Goal: Transaction & Acquisition: Subscribe to service/newsletter

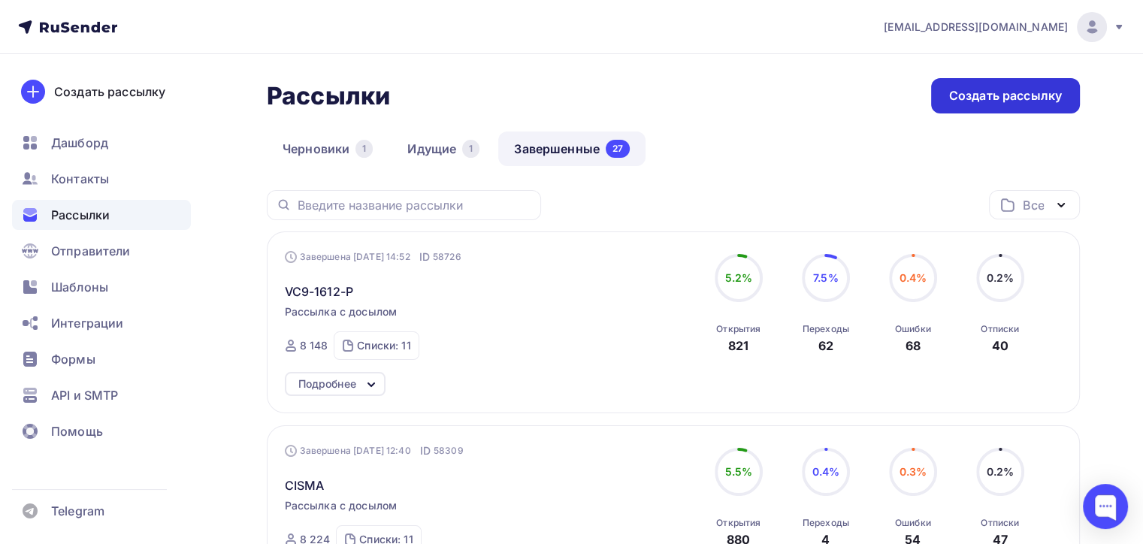
click at [979, 104] on div "Создать рассылку" at bounding box center [1005, 95] width 149 height 35
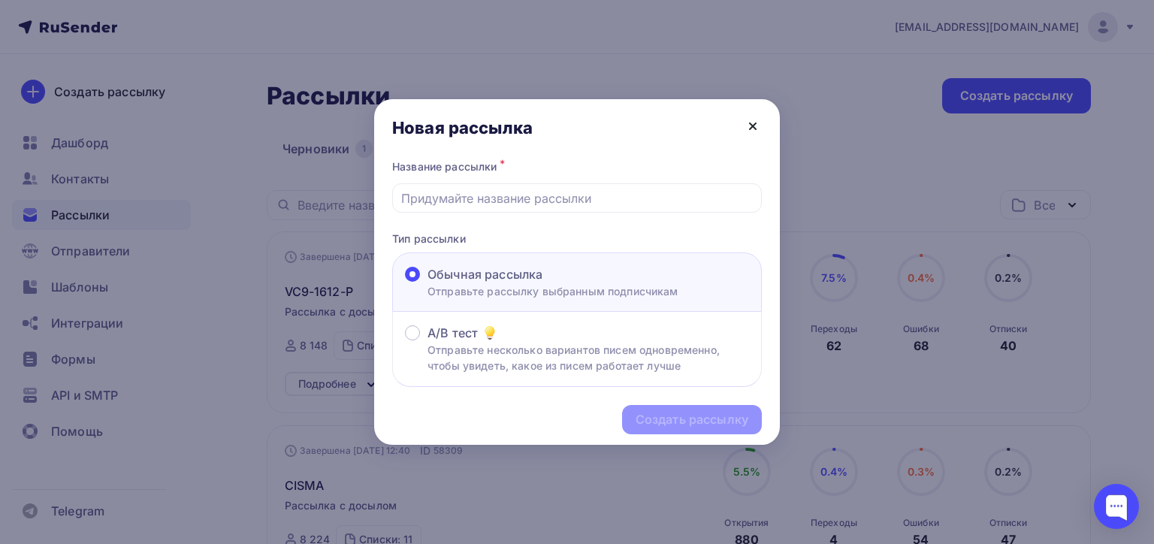
click at [755, 126] on icon at bounding box center [753, 126] width 18 height 18
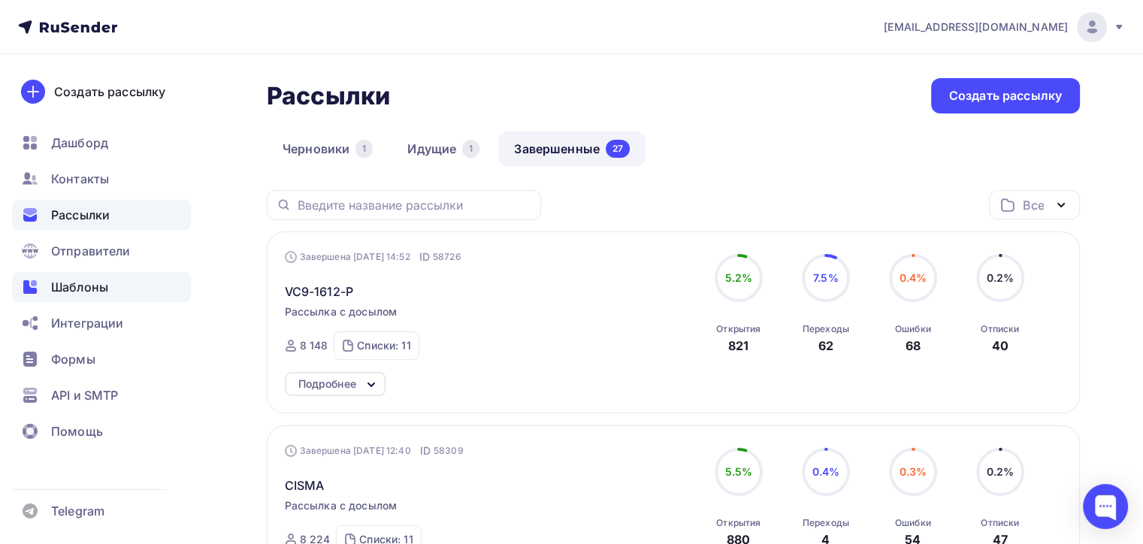
click at [104, 299] on div "Шаблоны" at bounding box center [101, 287] width 179 height 30
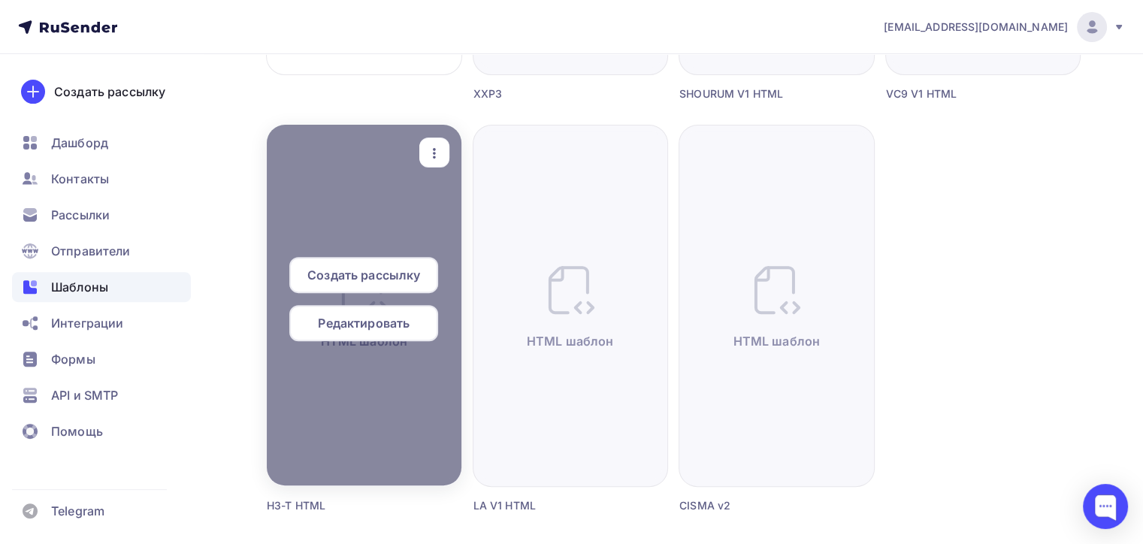
scroll to position [526, 0]
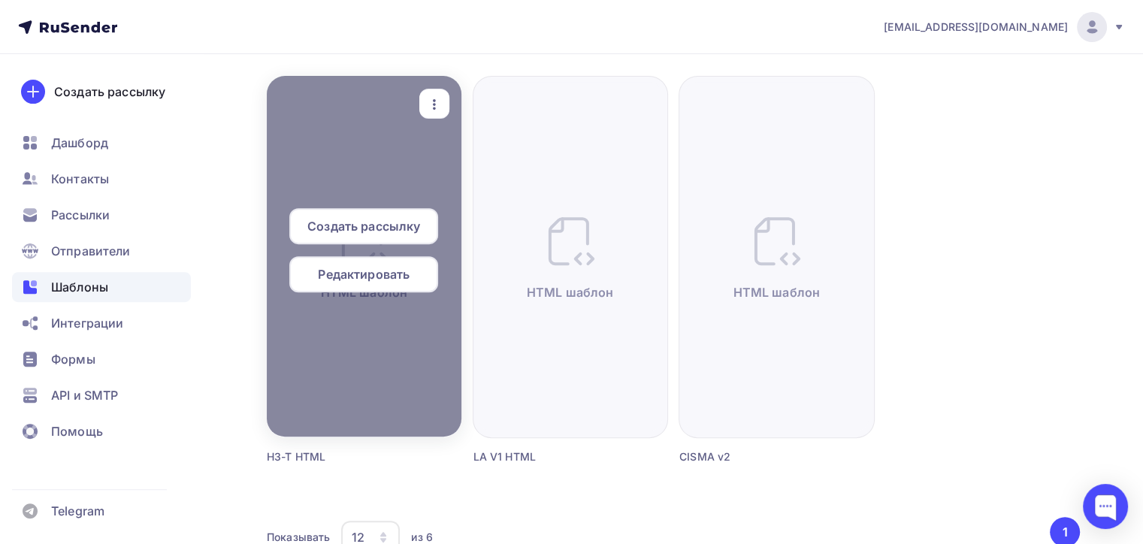
click at [372, 218] on span "Создать рассылку" at bounding box center [363, 226] width 113 height 18
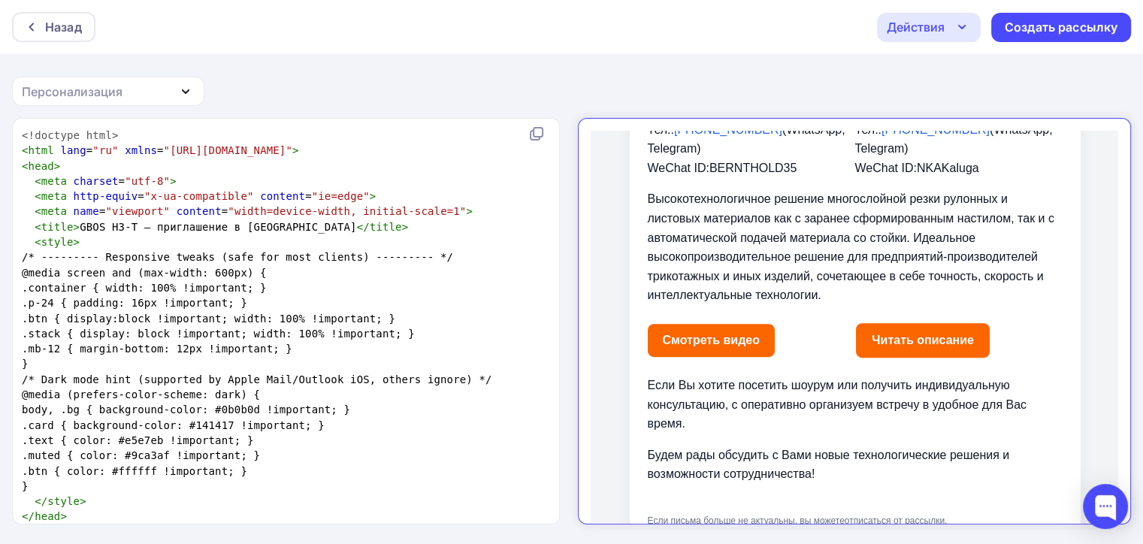
scroll to position [661, 0]
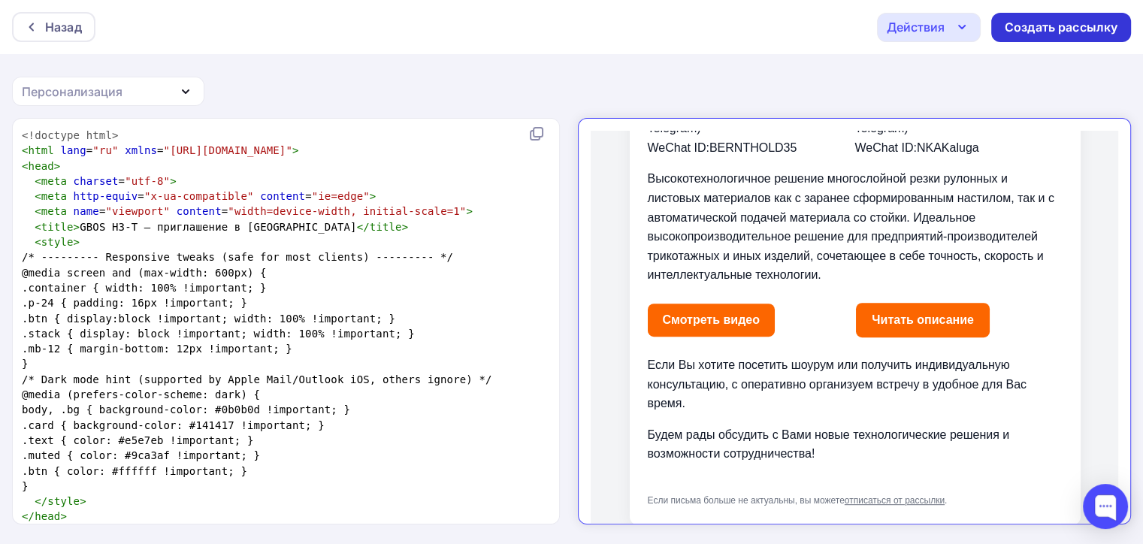
click at [1016, 35] on div "Создать рассылку" at bounding box center [1061, 27] width 113 height 17
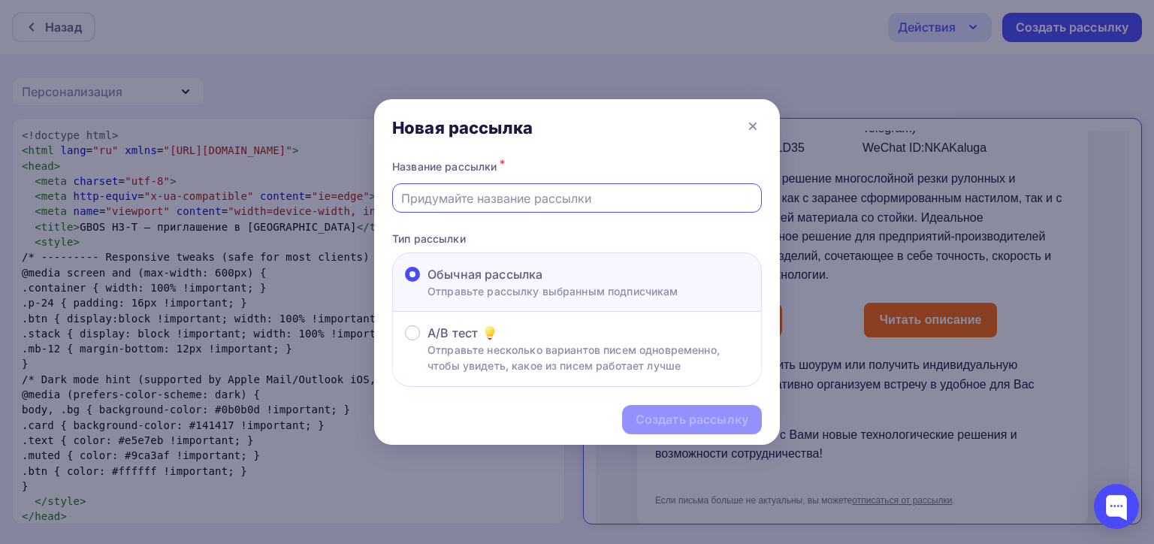
click at [458, 207] on input "text" at bounding box center [577, 198] width 352 height 18
drag, startPoint x: 443, startPoint y: 189, endPoint x: 250, endPoint y: 189, distance: 193.9
click at [248, 189] on div "Новая рассылка Название рассылки * c Тип рассылки Обычная рассылка Отправьте ра…" at bounding box center [577, 272] width 1154 height 544
type input "h"
type input "g"
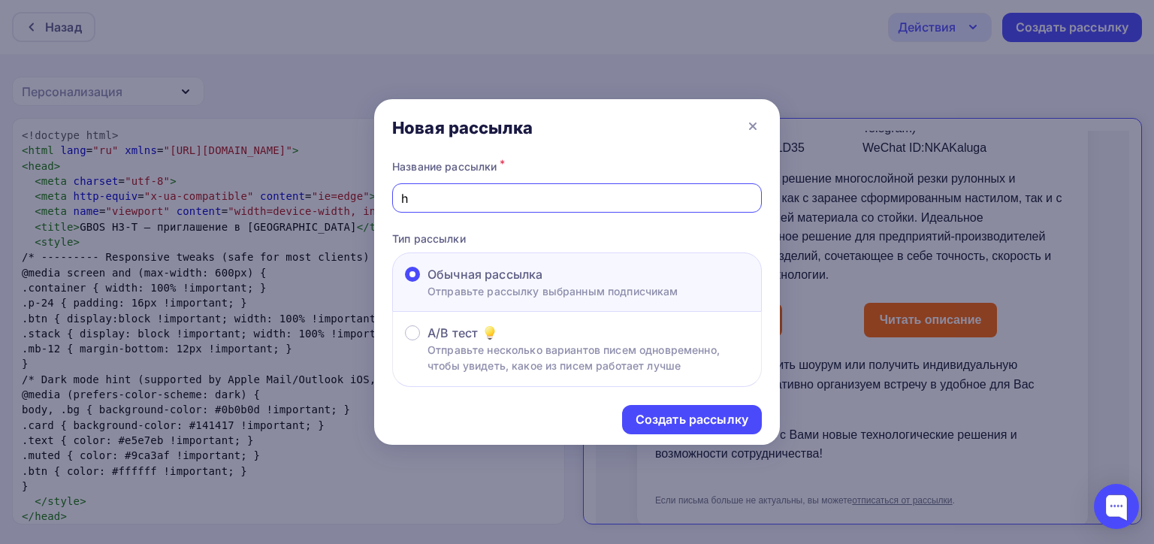
type input "H3-T"
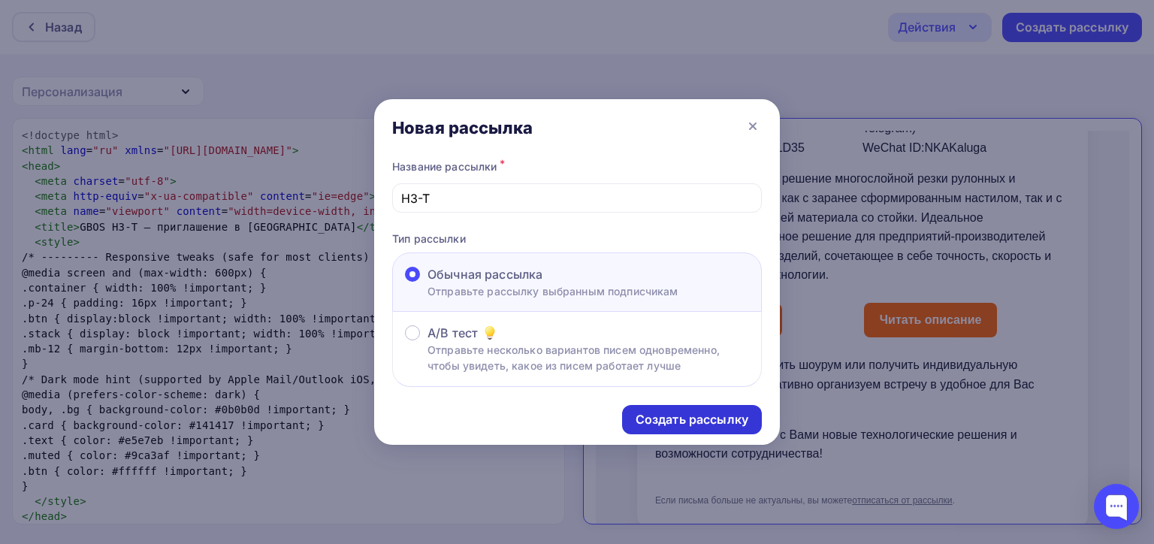
click at [671, 409] on div "Создать рассылку" at bounding box center [692, 419] width 140 height 29
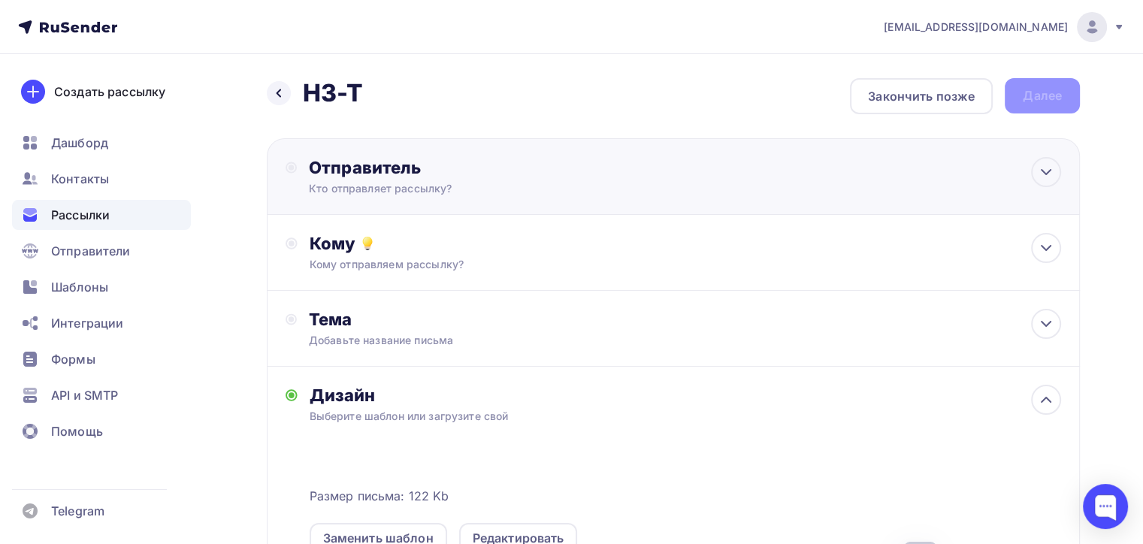
click at [403, 182] on div "Кто отправляет рассылку?" at bounding box center [455, 188] width 293 height 15
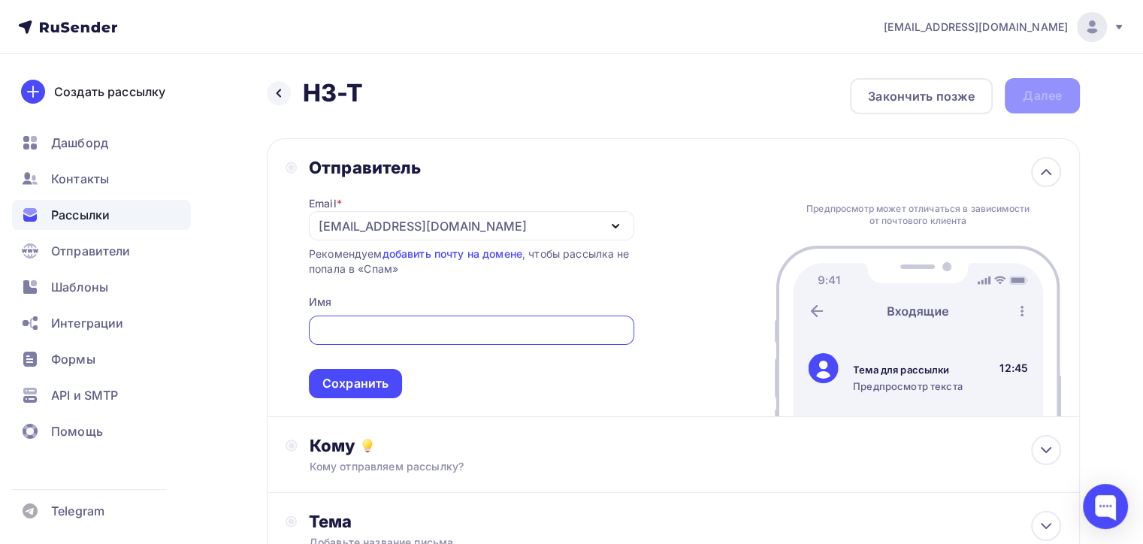
drag, startPoint x: 301, startPoint y: 234, endPoint x: 339, endPoint y: 240, distance: 38.7
click at [301, 234] on div "Отправитель Email * naduvaev1@gmail.com 100@zipkittech.ru naduvaev1@gmail.com Д…" at bounding box center [460, 277] width 349 height 241
click at [388, 234] on div "[EMAIL_ADDRESS][DOMAIN_NAME]" at bounding box center [471, 225] width 325 height 29
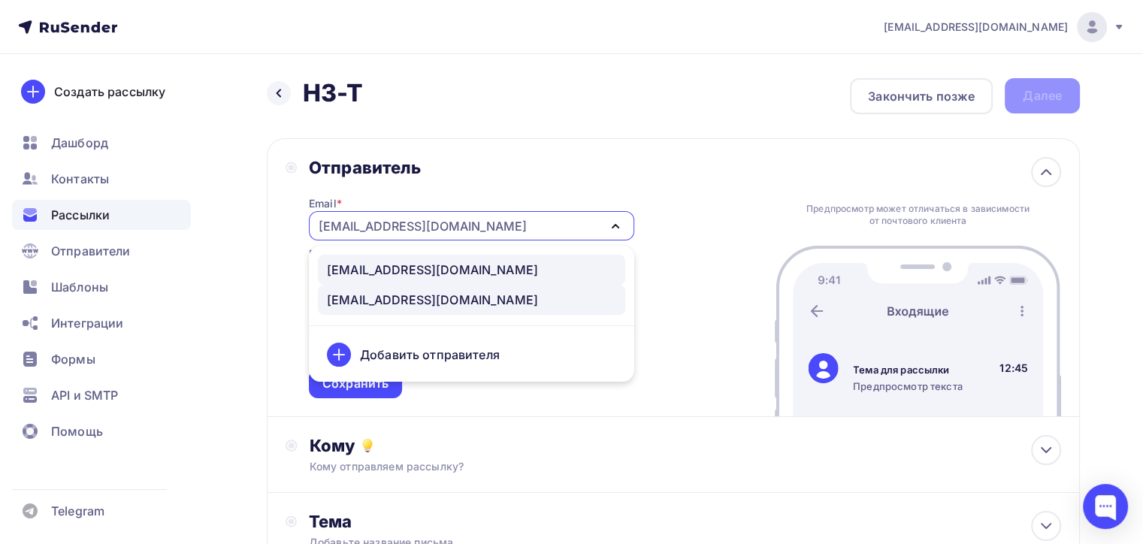
click at [386, 280] on link "100@zipkittech.ru" at bounding box center [471, 270] width 307 height 30
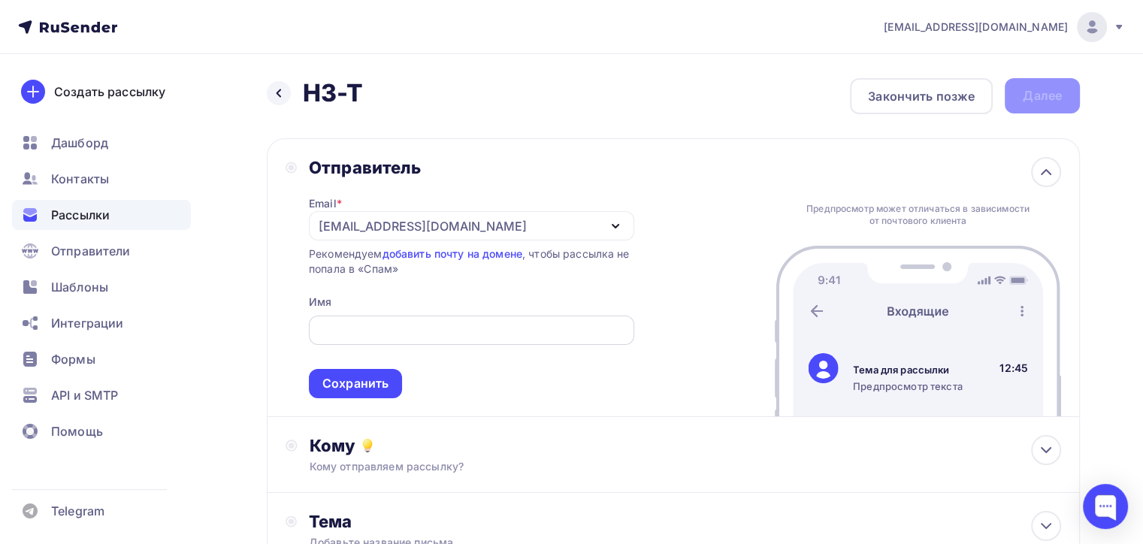
click at [373, 319] on div "Email * 100@zipkittech.ru 100@zipkittech.ru naduvaev1@gmail.com Добавить отправ…" at bounding box center [471, 288] width 325 height 220
click at [378, 332] on input "text" at bounding box center [471, 331] width 308 height 18
type input "z"
type input "Zipkittech"
click at [356, 364] on span "Zipkittech Сохранить" at bounding box center [471, 354] width 325 height 89
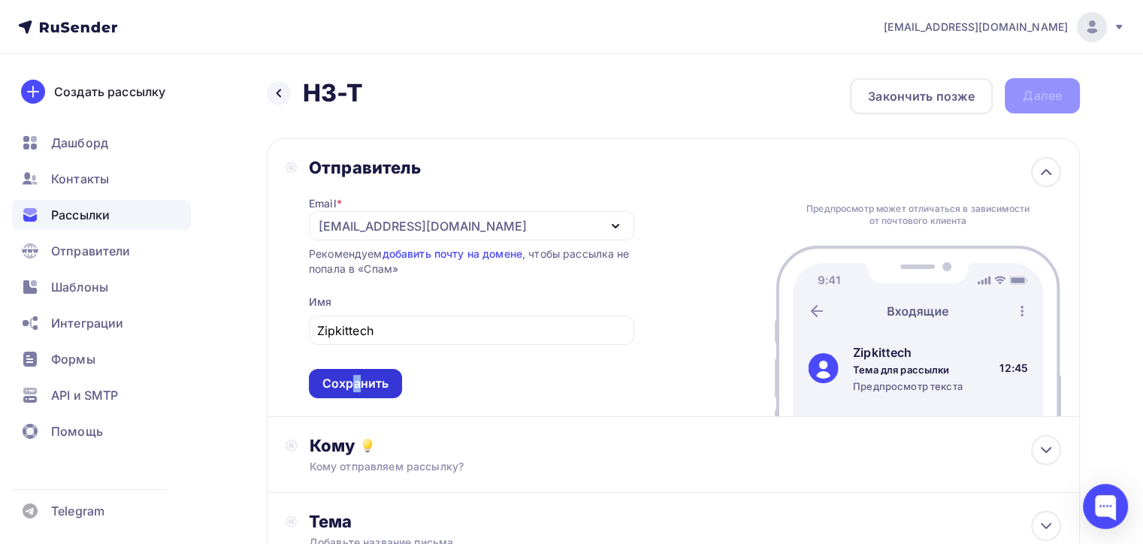
click at [354, 388] on div "Сохранить" at bounding box center [355, 383] width 66 height 17
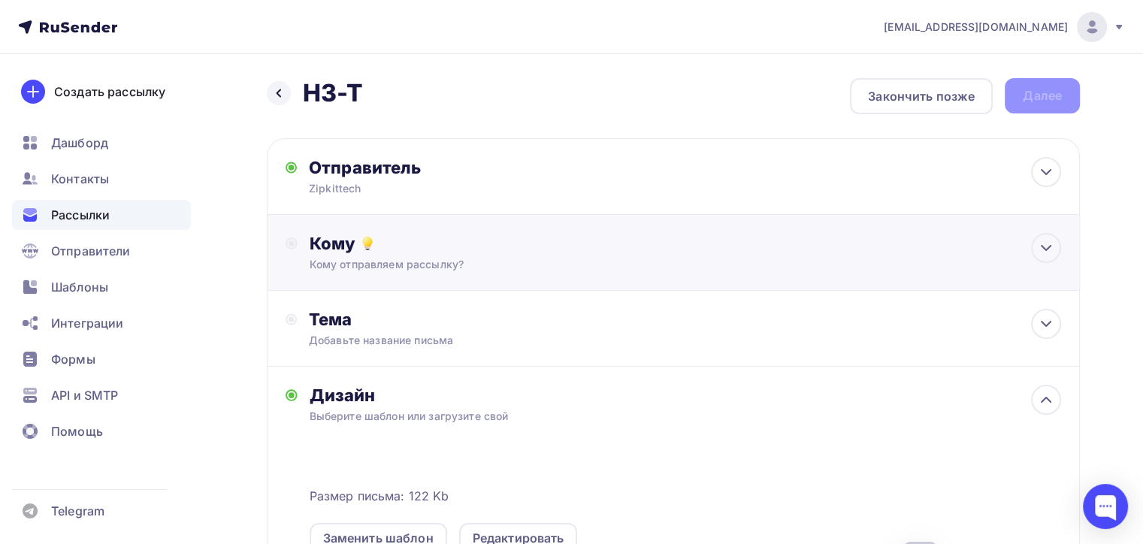
click at [439, 281] on div "Кому Кому отправляем рассылку? Списки получателей Выберите список Все списки id…" at bounding box center [673, 253] width 813 height 76
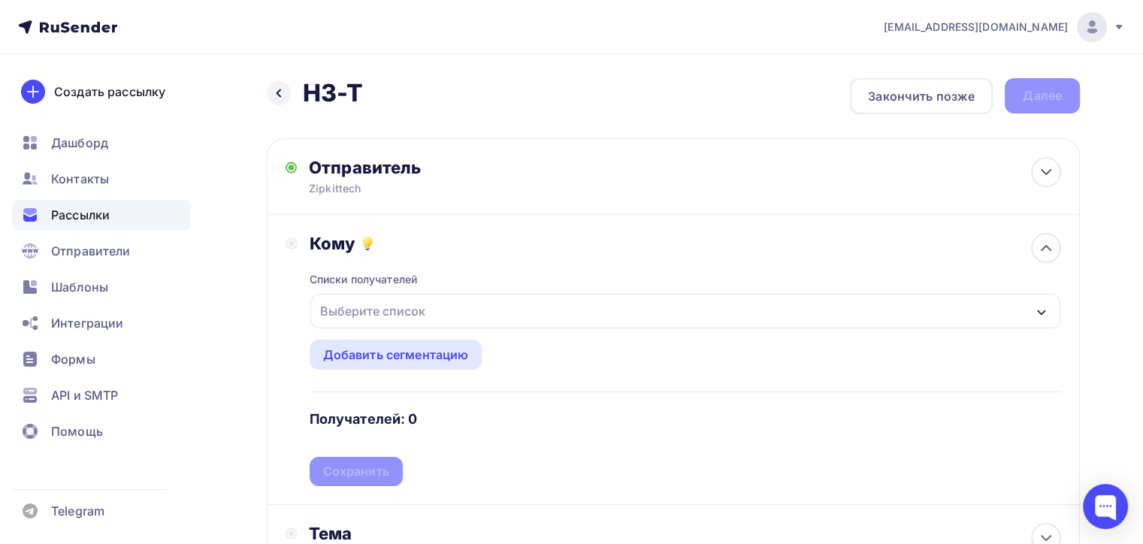
click at [452, 325] on div "Выберите список" at bounding box center [685, 311] width 750 height 35
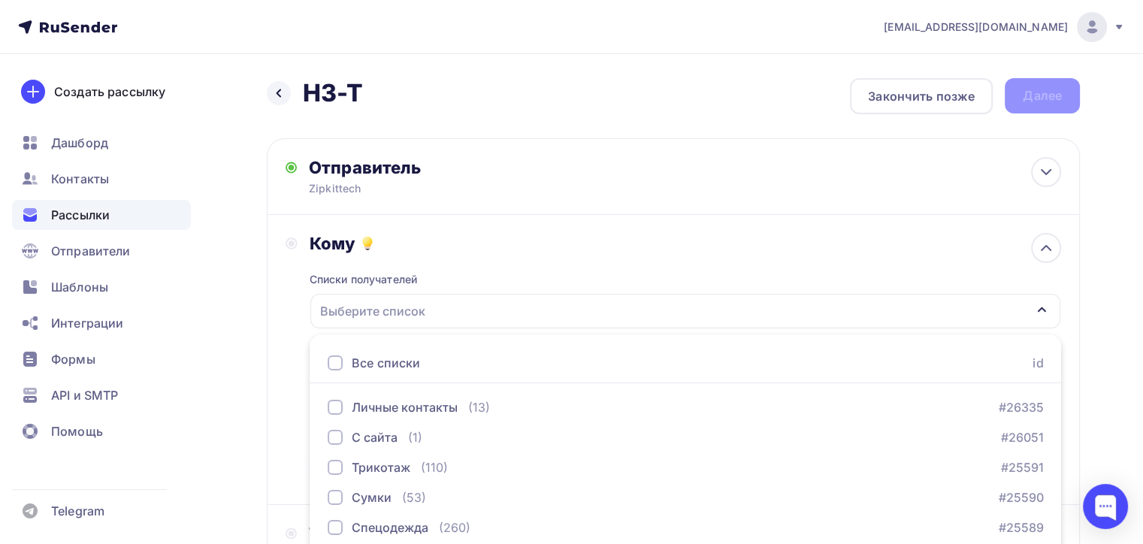
scroll to position [178, 0]
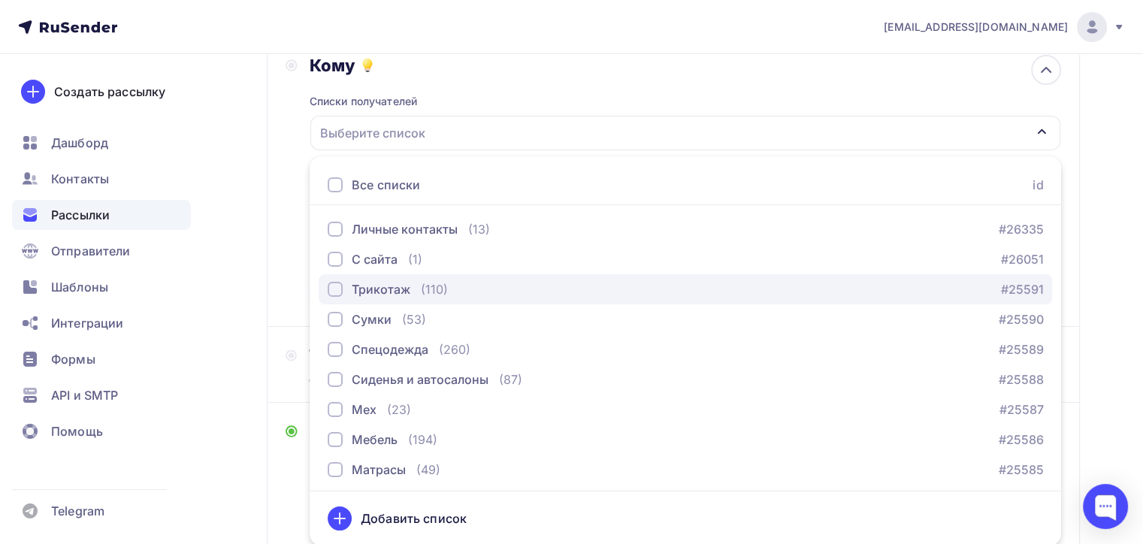
click at [334, 296] on div "Трикотаж" at bounding box center [369, 289] width 83 height 18
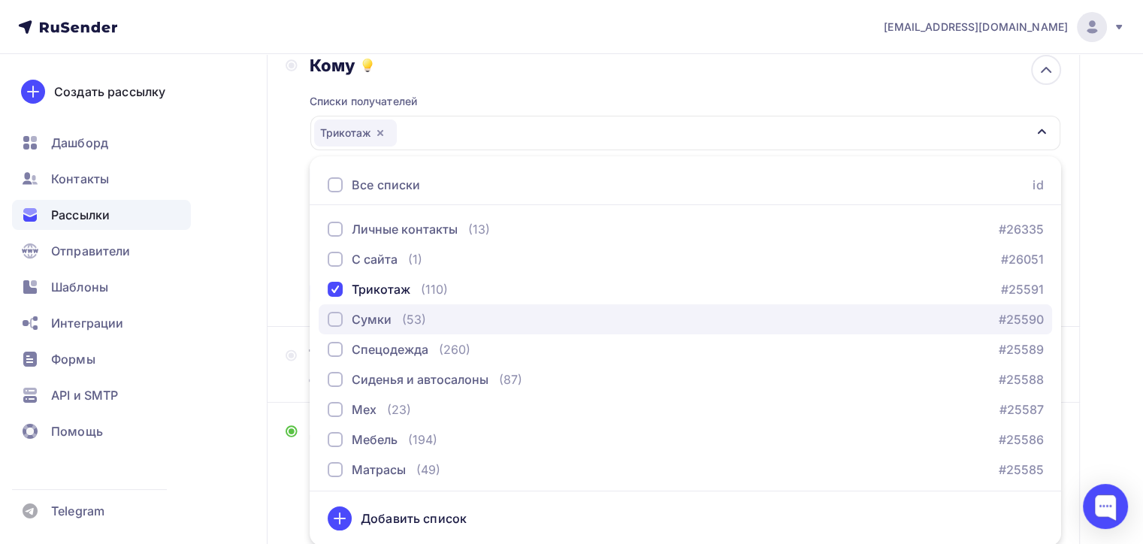
click at [331, 327] on button "Сумки (53) #25590" at bounding box center [686, 319] width 734 height 30
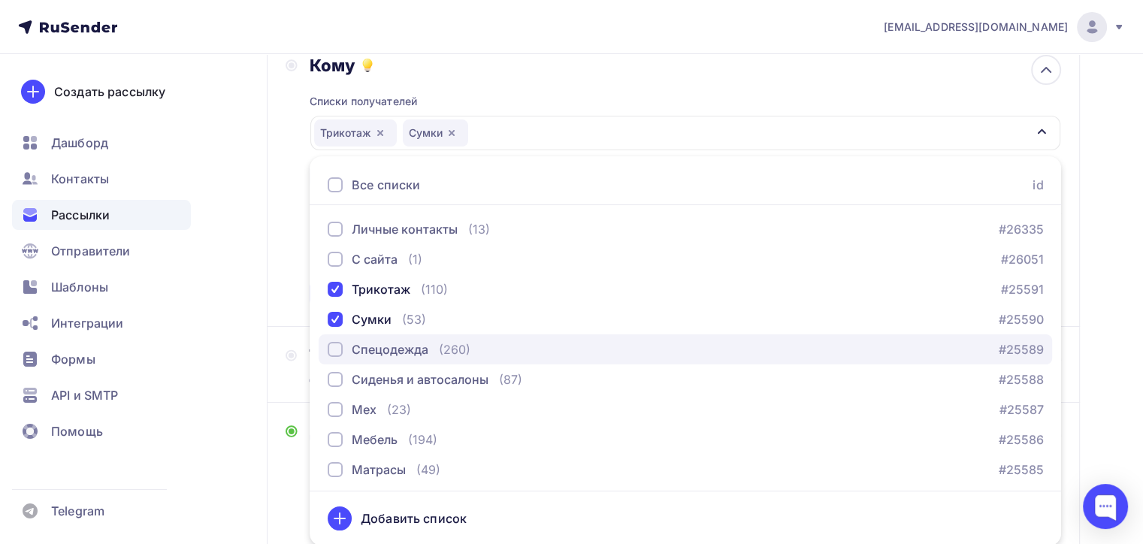
click at [332, 359] on button "Спецодежда (260) #25589" at bounding box center [686, 349] width 734 height 30
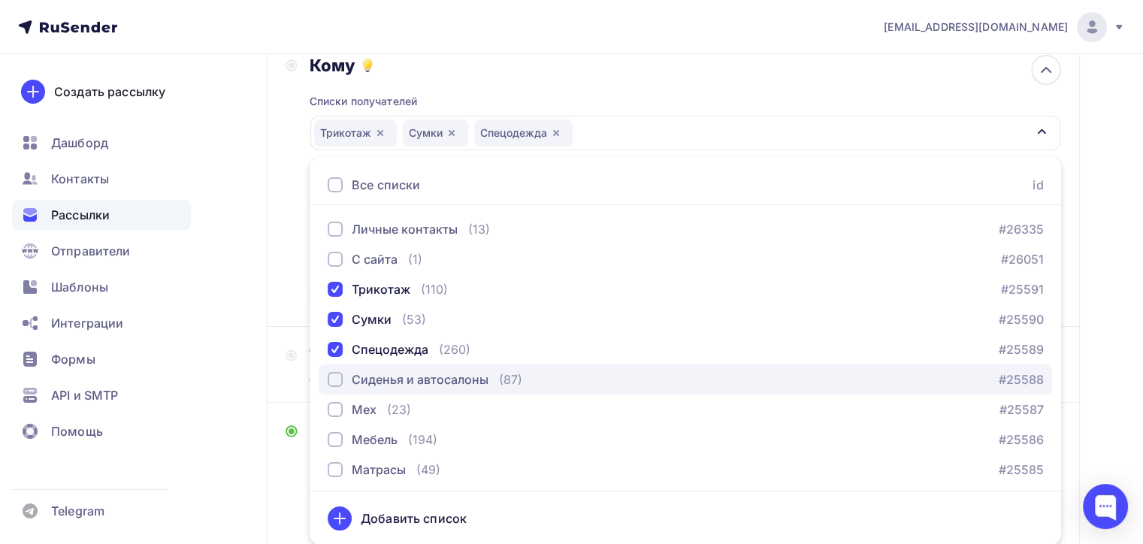
click at [334, 379] on div "button" at bounding box center [335, 379] width 15 height 15
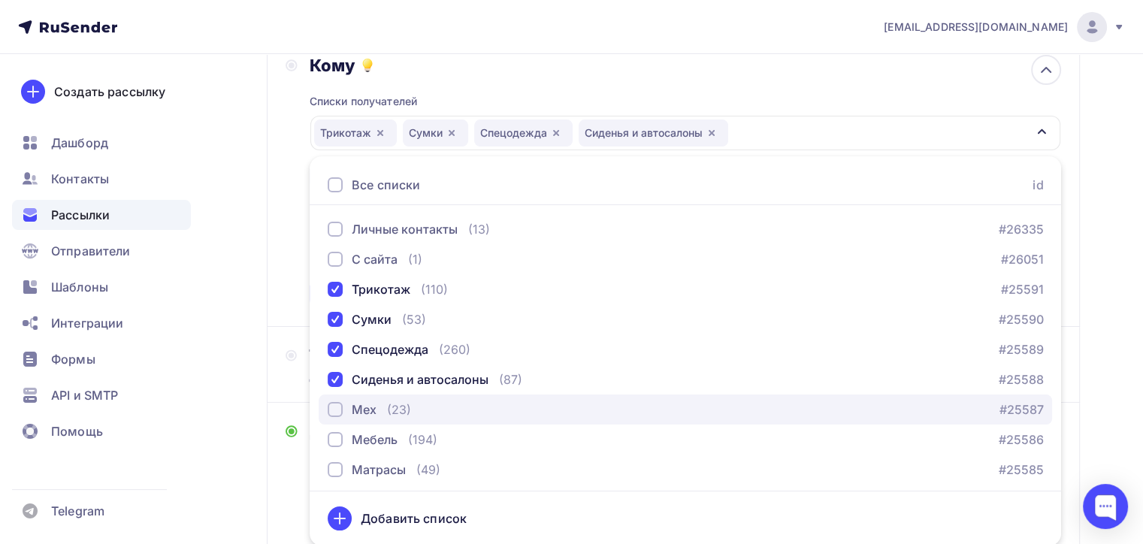
click at [329, 418] on button "Мех (23) #25587" at bounding box center [686, 410] width 734 height 30
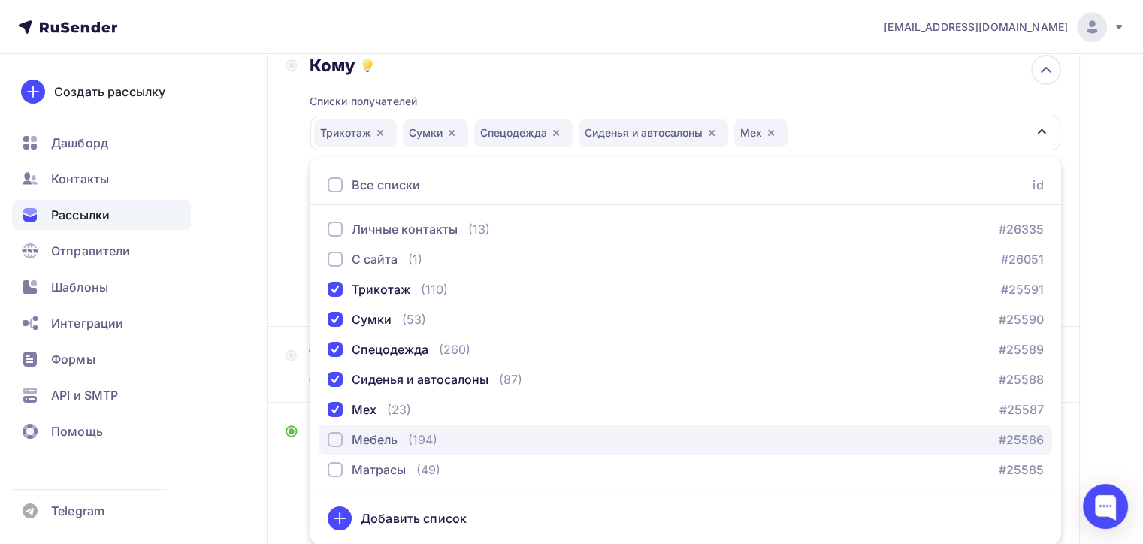
click at [337, 445] on div "button" at bounding box center [335, 439] width 15 height 15
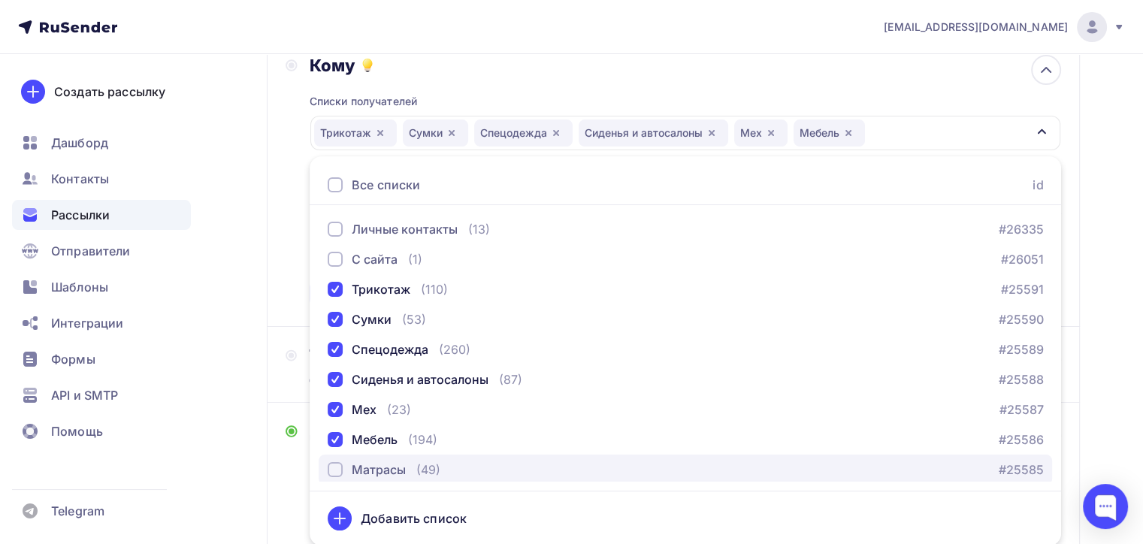
click at [335, 471] on div "button" at bounding box center [335, 469] width 15 height 15
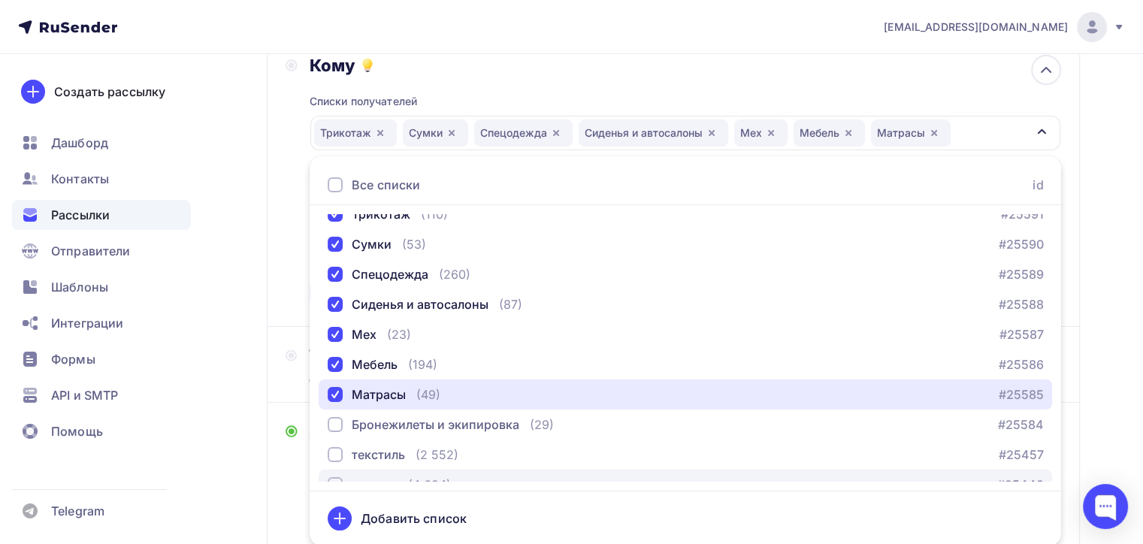
scroll to position [153, 0]
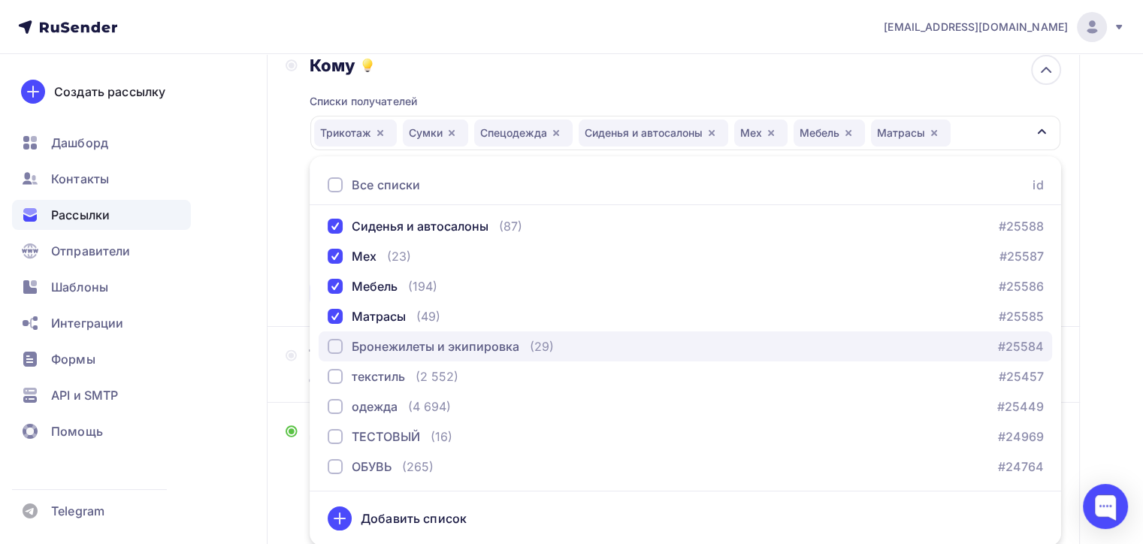
click at [329, 349] on div "button" at bounding box center [335, 346] width 15 height 15
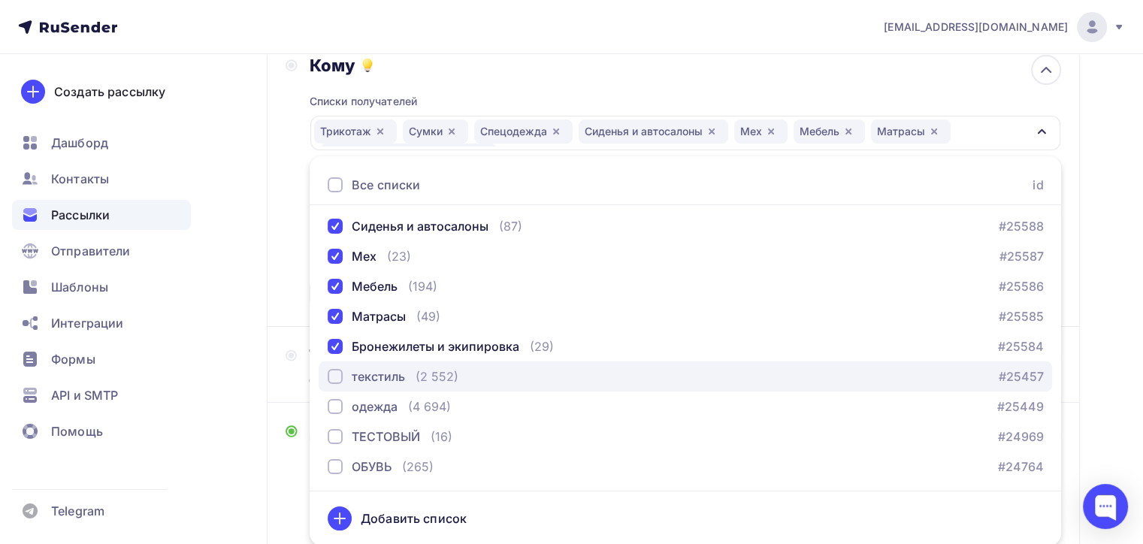
click at [330, 381] on div "button" at bounding box center [335, 376] width 15 height 15
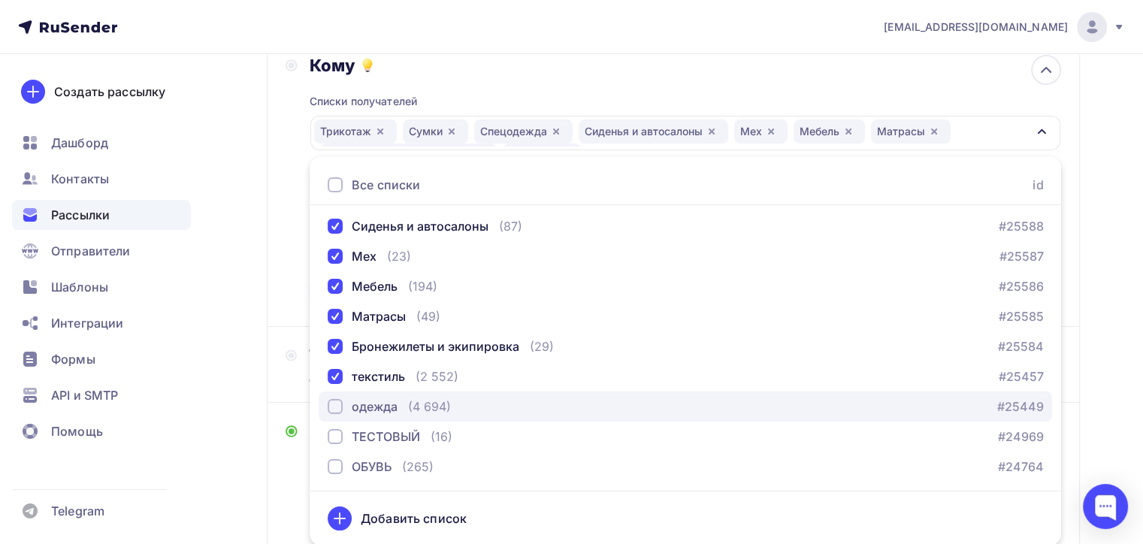
click at [328, 412] on div "одежда" at bounding box center [363, 407] width 70 height 18
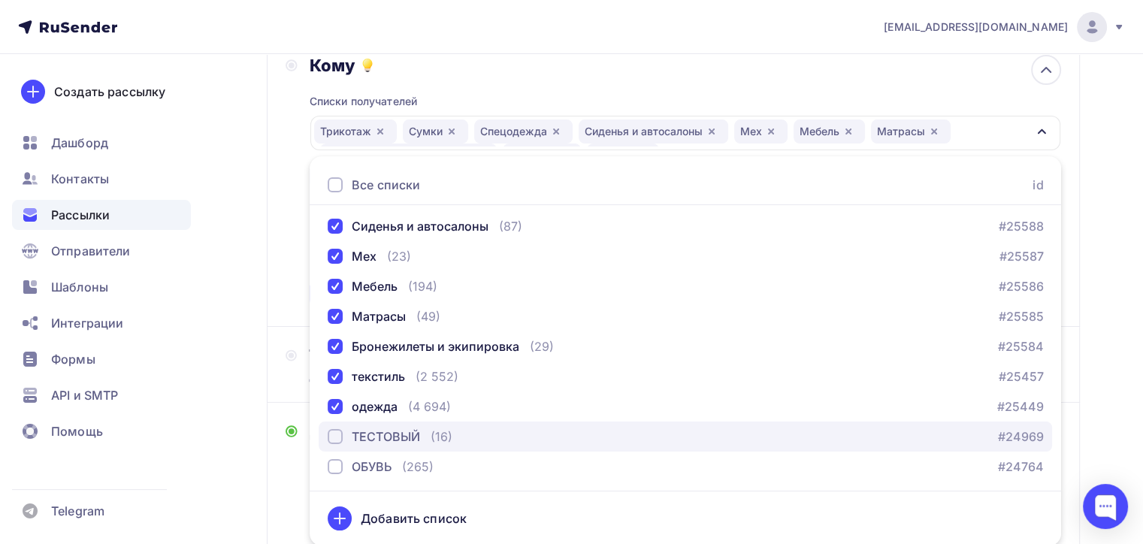
click at [332, 442] on div "button" at bounding box center [335, 436] width 15 height 15
click at [329, 443] on div "ТЕСТОВЫЙ" at bounding box center [374, 437] width 92 height 18
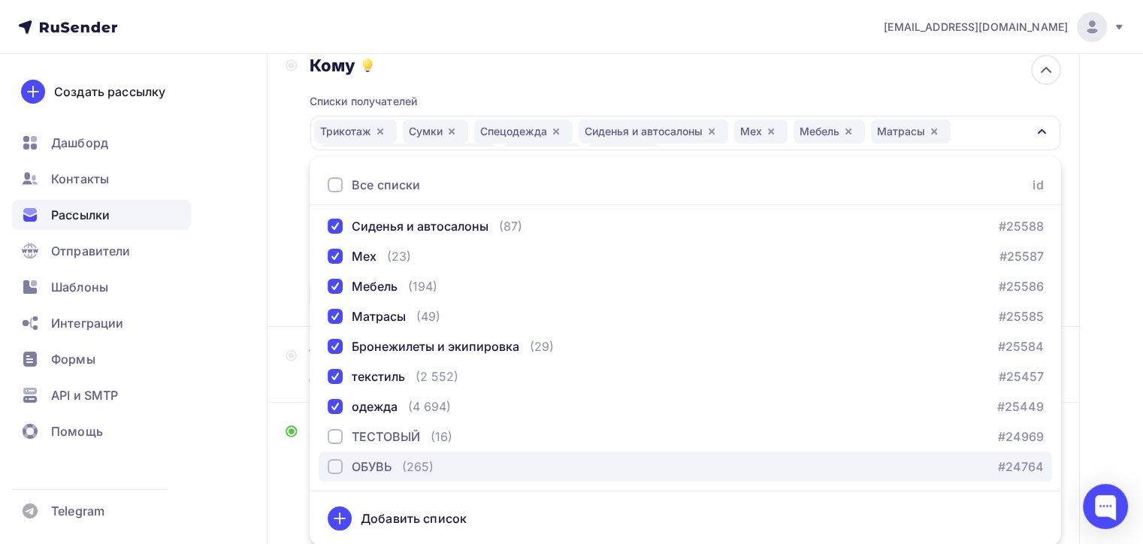
click at [332, 470] on div "button" at bounding box center [335, 466] width 15 height 15
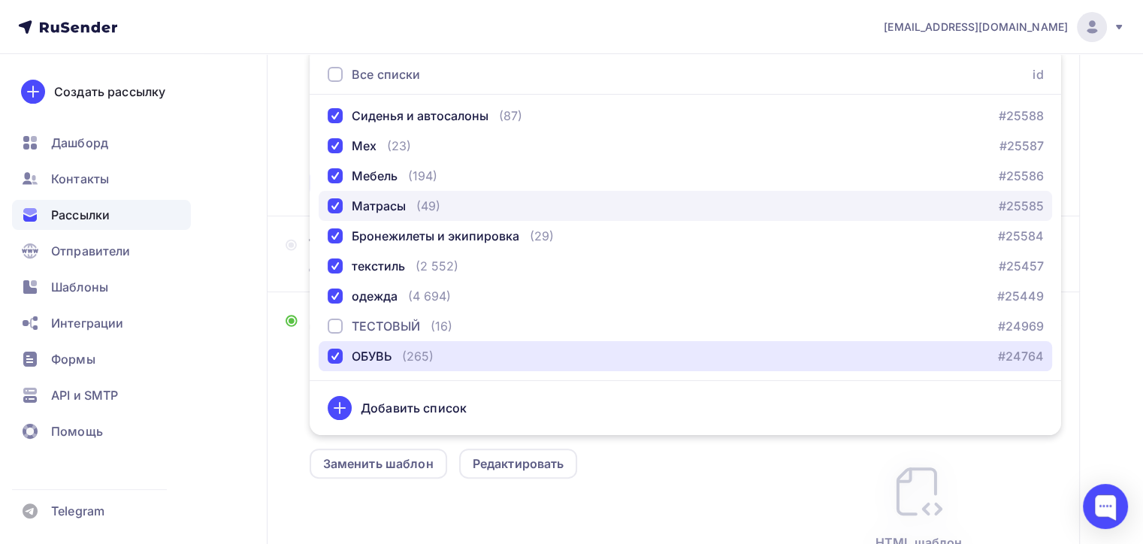
scroll to position [89, 0]
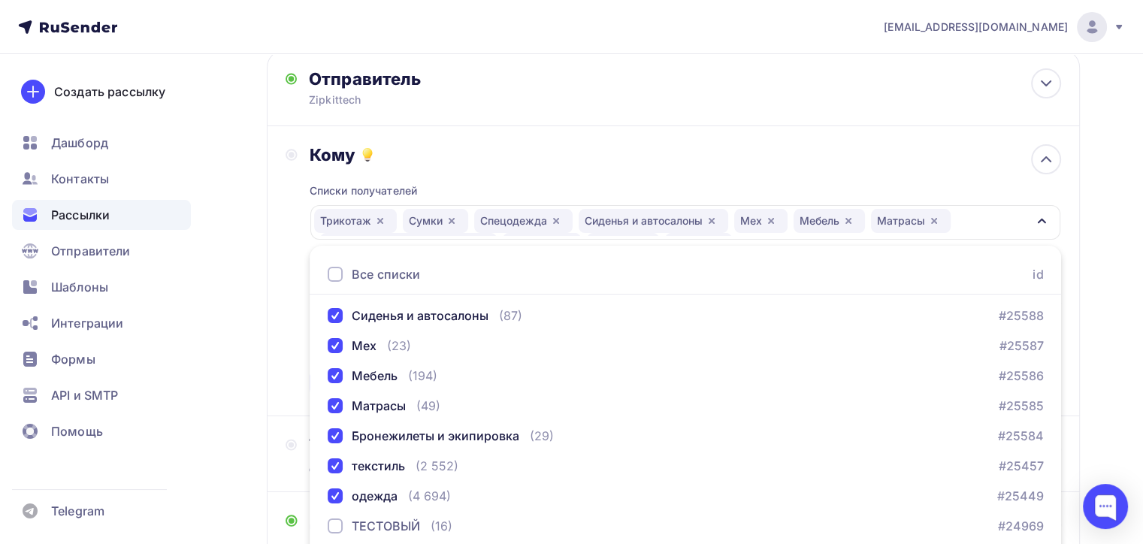
click at [1094, 336] on div "Назад H3-T H3-T Закончить позже Далее Отправитель Zipkittech Email * 100@zipkit…" at bounding box center [571, 481] width 1143 height 1032
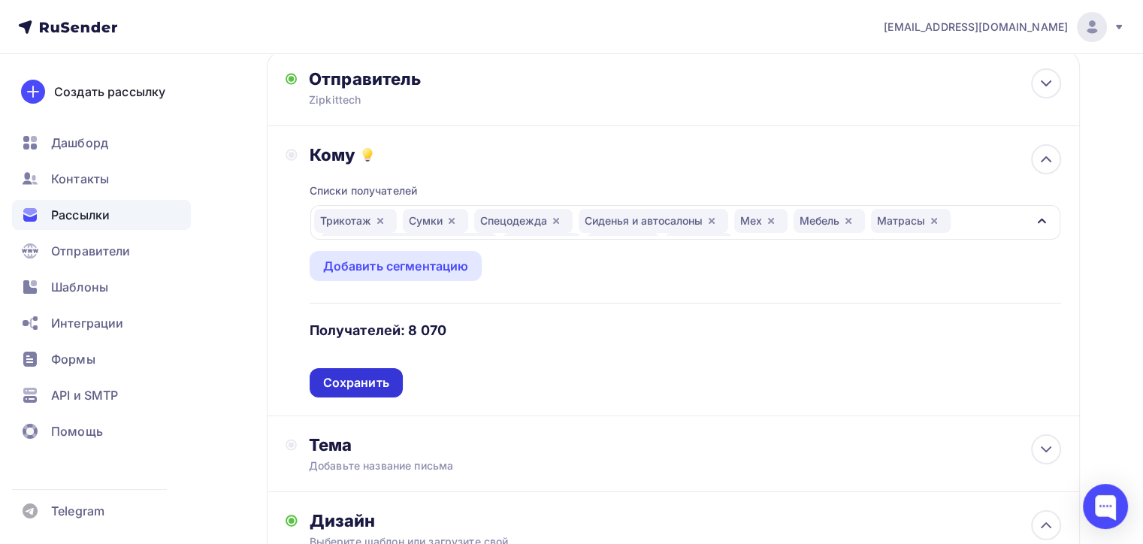
click at [357, 389] on div "Сохранить" at bounding box center [356, 382] width 66 height 17
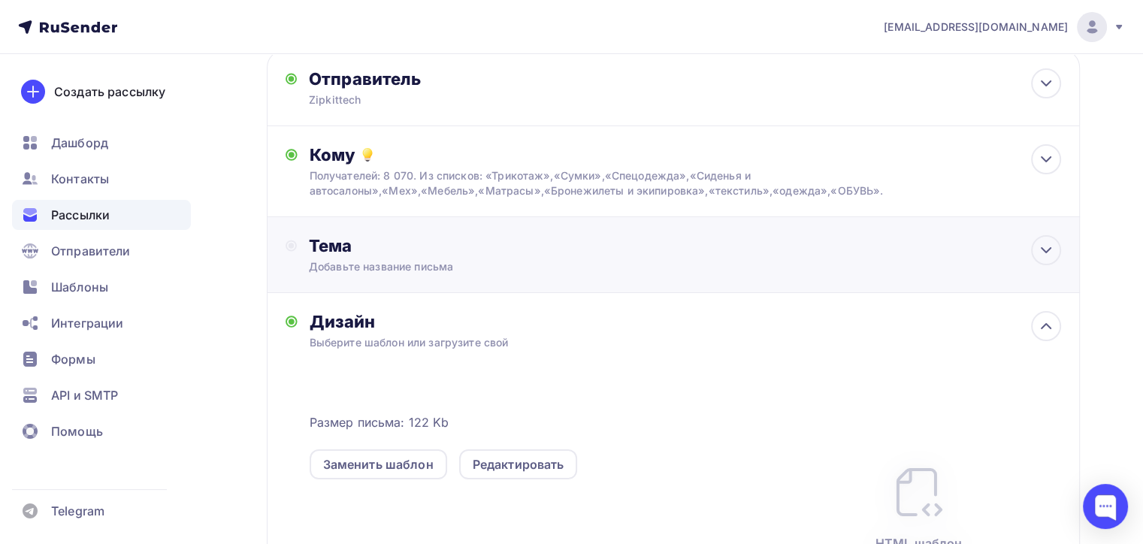
click at [426, 274] on div "Тема Добавьте название письма Тема * Рекомендуем использовать не более 150 симв…" at bounding box center [673, 255] width 813 height 76
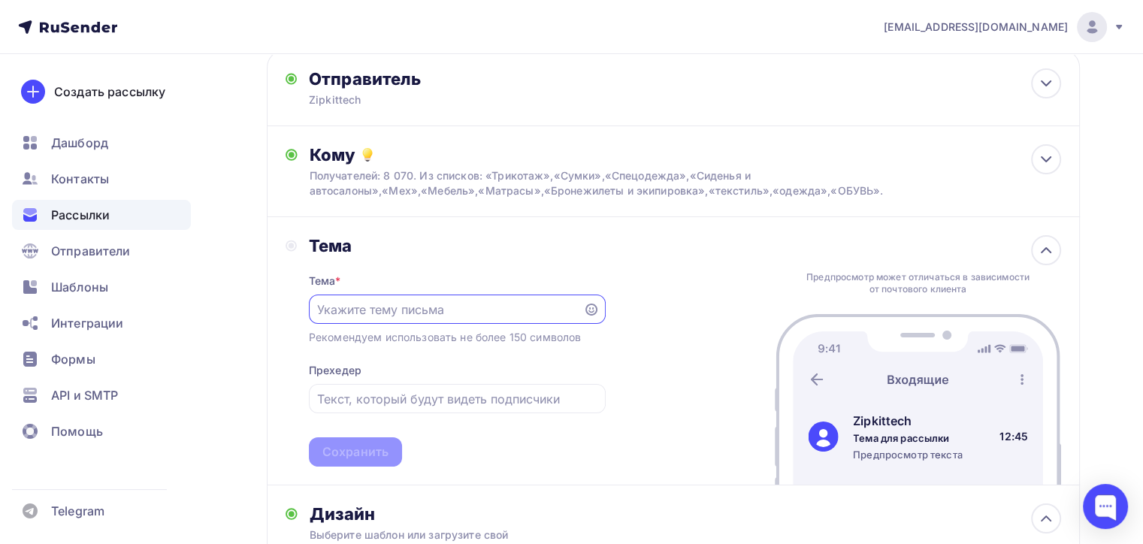
scroll to position [0, 0]
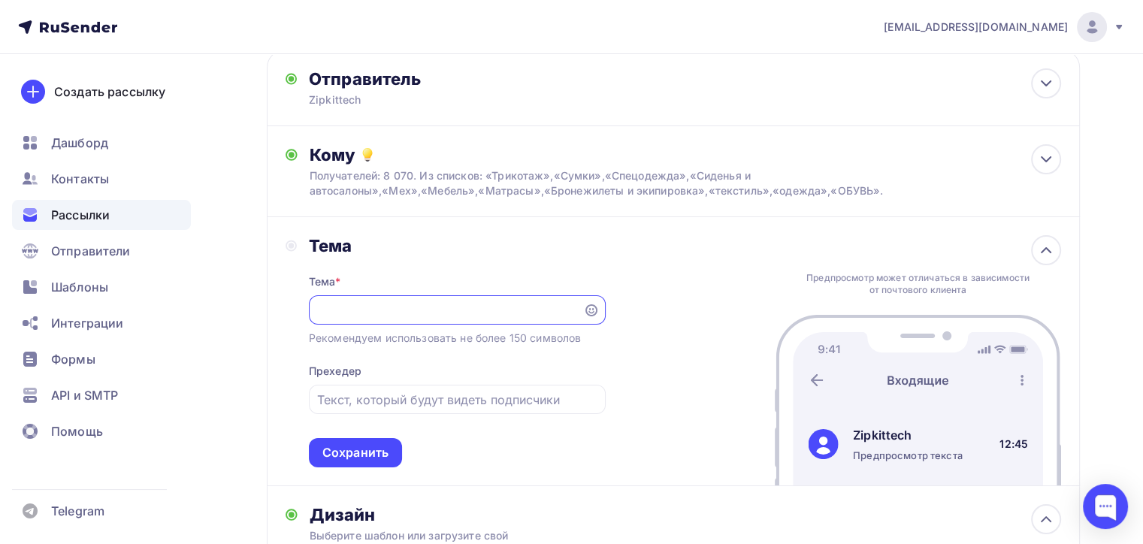
paste input "На каком раскройном комплексе кроите?"
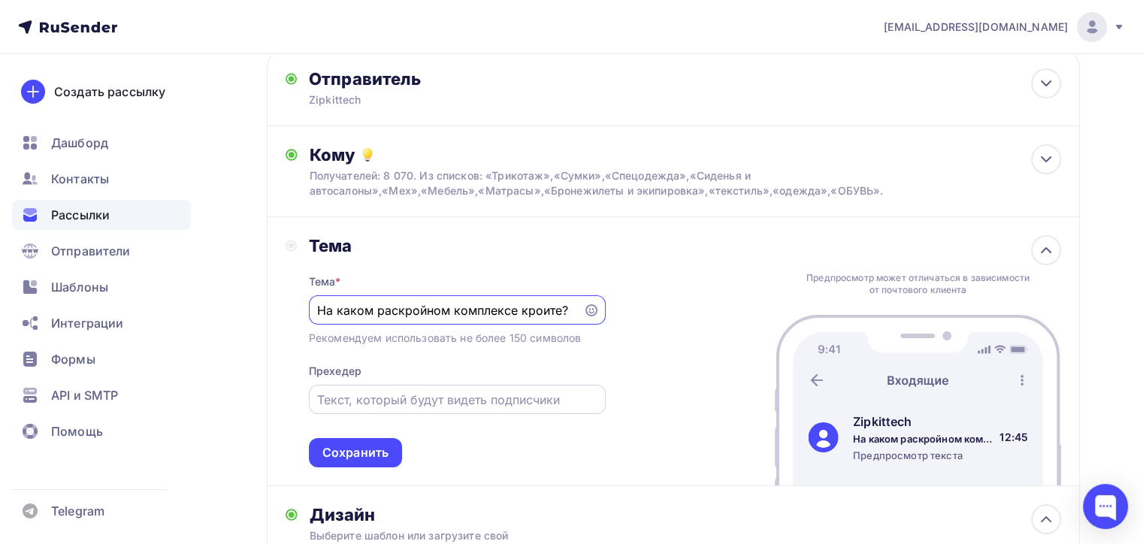
type input "На каком раскройном комплексе кроите?"
click at [377, 402] on input "text" at bounding box center [457, 400] width 280 height 18
paste input "Раскрой нового поколения с принципиально новыми системами"
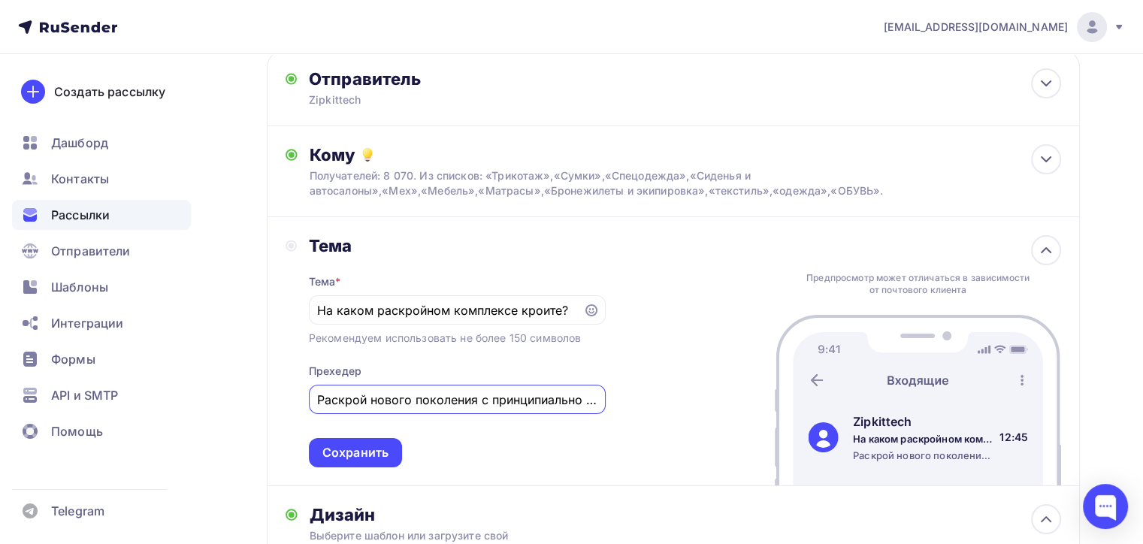
scroll to position [0, 103]
drag, startPoint x: 531, startPoint y: 398, endPoint x: 391, endPoint y: 402, distance: 139.8
click at [391, 402] on input "Раскрой нового поколения с принципиально новыми системами" at bounding box center [457, 400] width 280 height 18
type input "Раскрой нового поколения с интеллектуальными системами"
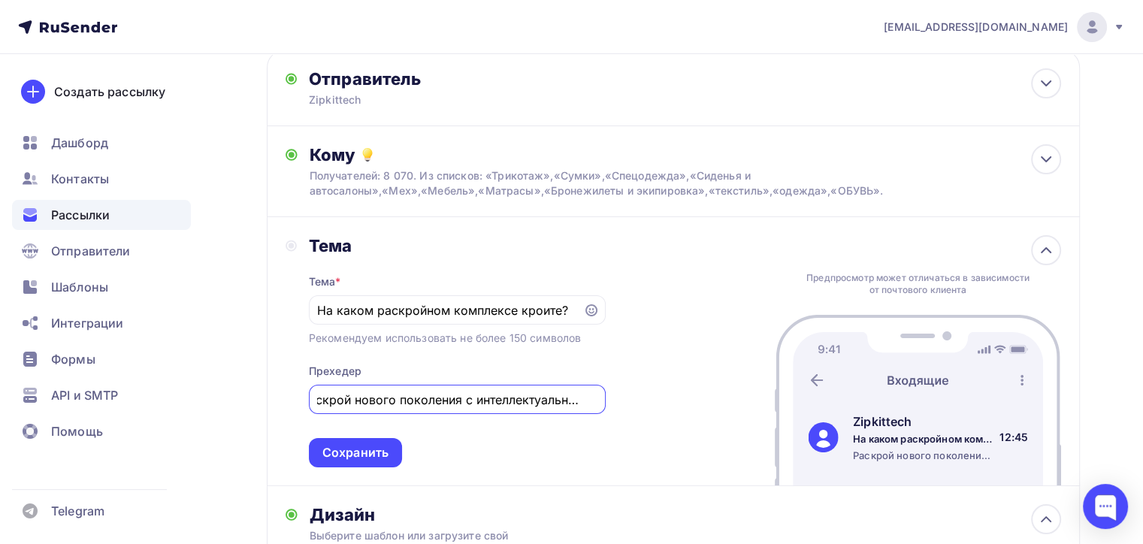
click at [466, 422] on div "Тема * На каком раскройном комплексе кроите? Рекомендуем использовать не более …" at bounding box center [457, 361] width 297 height 211
click at [385, 452] on div "Сохранить" at bounding box center [355, 452] width 66 height 17
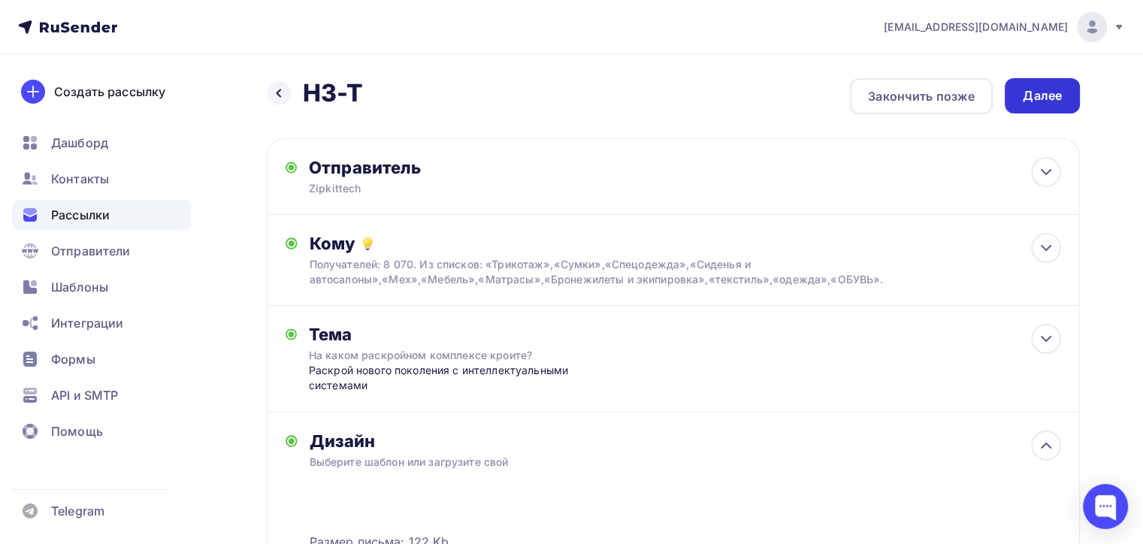
click at [1067, 93] on div "Далее" at bounding box center [1042, 95] width 75 height 35
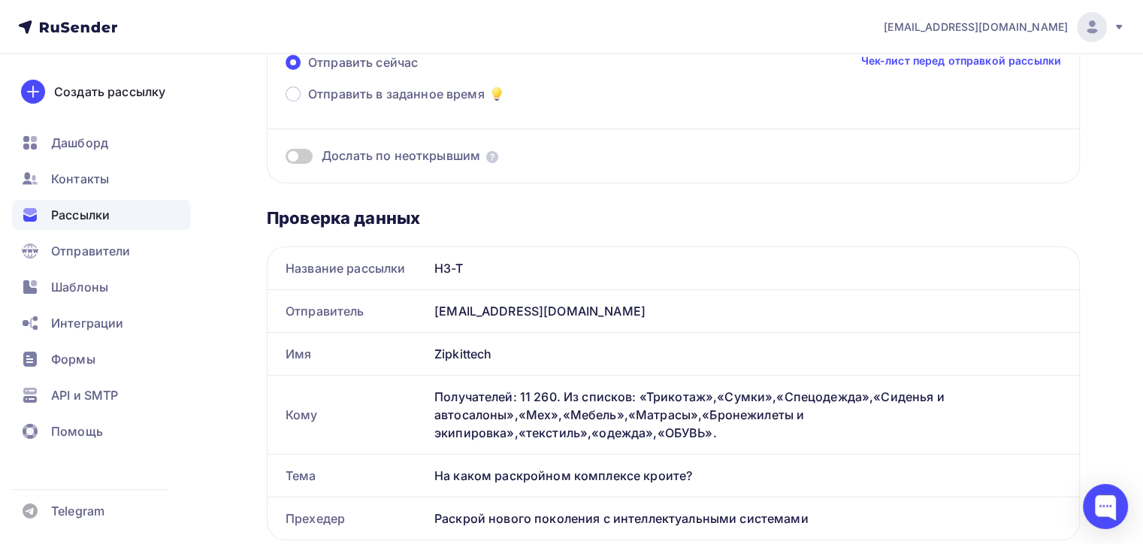
scroll to position [150, 0]
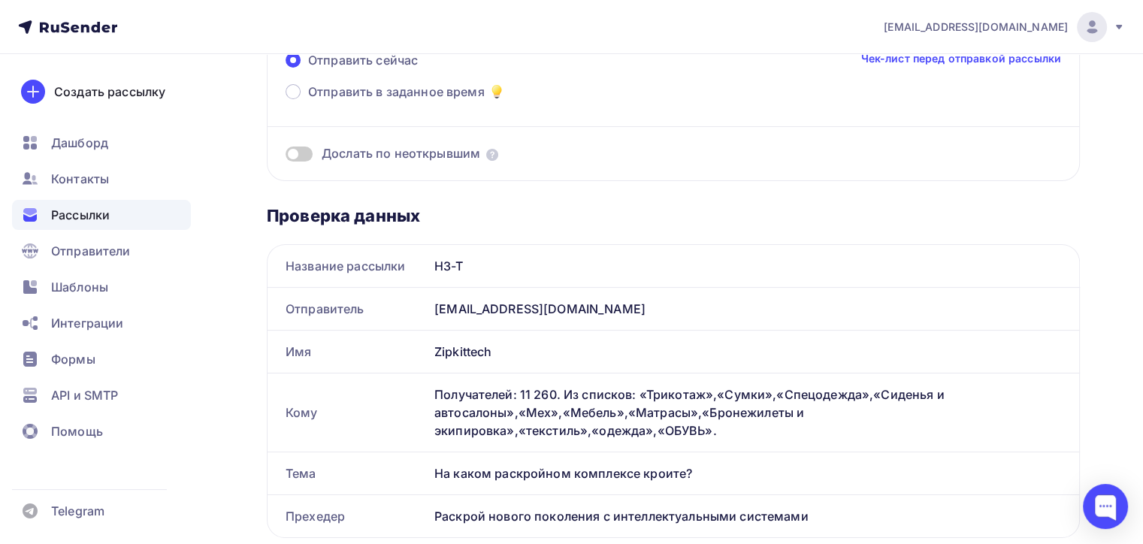
click at [298, 150] on span at bounding box center [299, 154] width 27 height 15
click at [286, 156] on input "checkbox" at bounding box center [286, 156] width 0 height 0
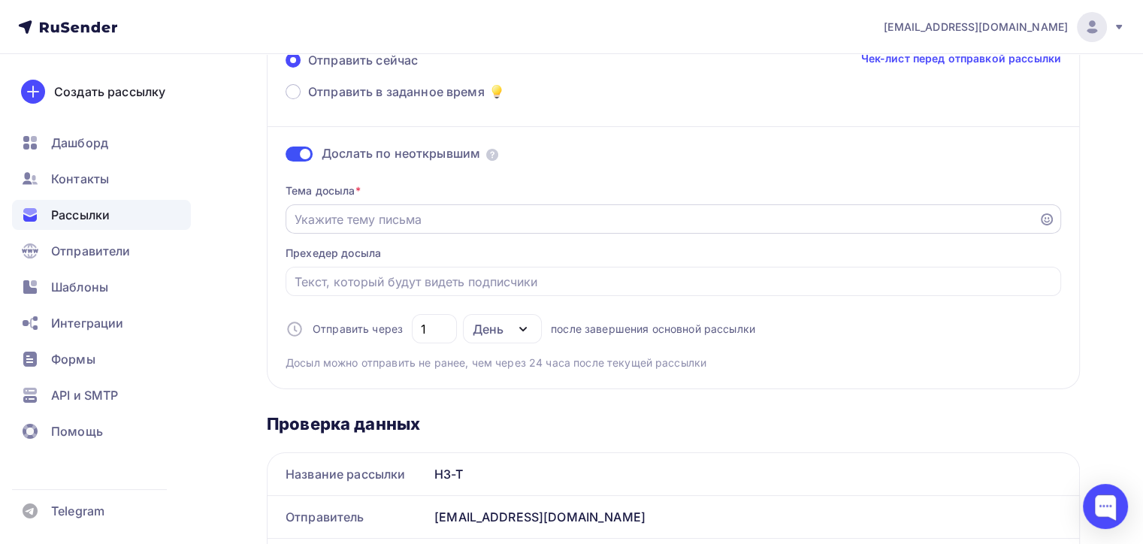
click at [356, 213] on input "Отправить в заданное время" at bounding box center [663, 219] width 736 height 18
paste input "На каком раскройном комплексе кроите?"
type input "На каком раскройном комплексе кроите?"
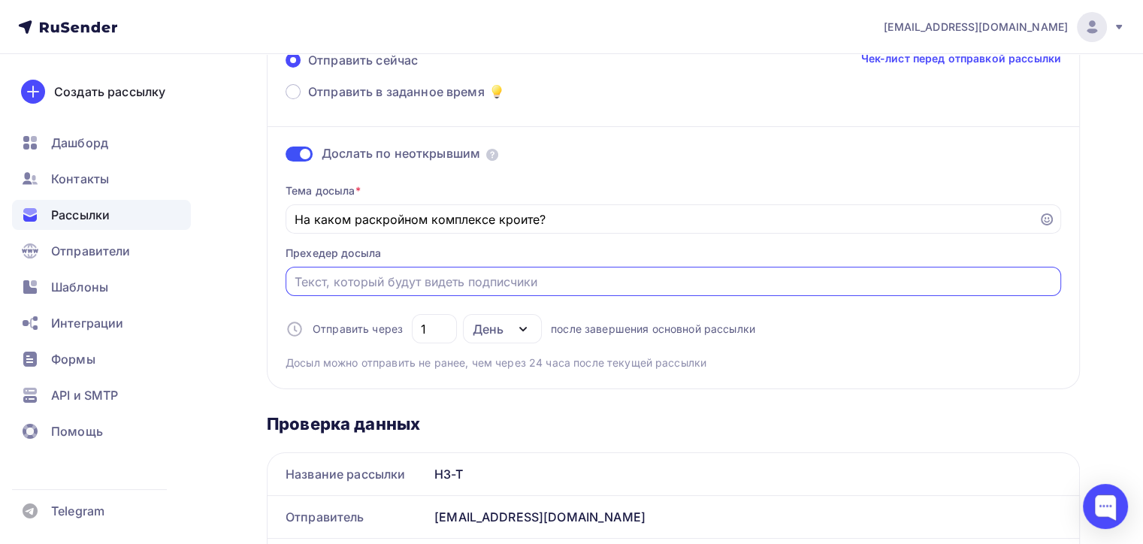
click at [379, 281] on input "Отправить в заданное время" at bounding box center [674, 282] width 758 height 18
paste input "Раскрой нового поколения с принципиально новыми системами"
drag, startPoint x: 611, startPoint y: 277, endPoint x: 464, endPoint y: 275, distance: 146.6
click at [464, 275] on input "Раскрой нового поколения с принципиально новыми системами" at bounding box center [674, 282] width 758 height 18
drag, startPoint x: 665, startPoint y: 277, endPoint x: 192, endPoint y: 233, distance: 474.7
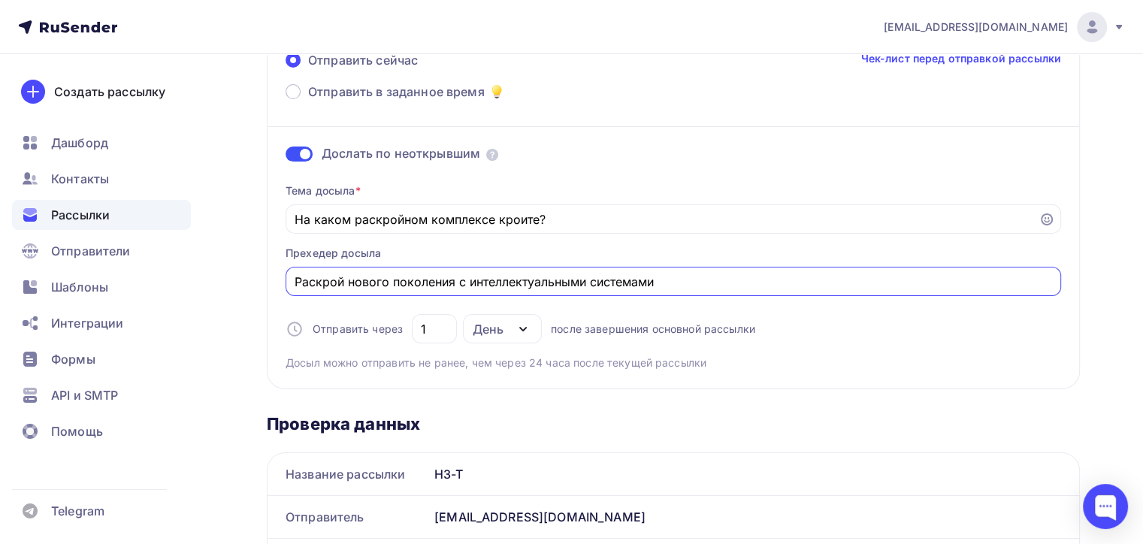
type input "Раскрой нового поколения с интеллектуальными системами"
click at [677, 343] on div "Тема досыла * На каком раскройном комплексе кроите? Прехедер досыла Раскрой нов…" at bounding box center [674, 270] width 776 height 199
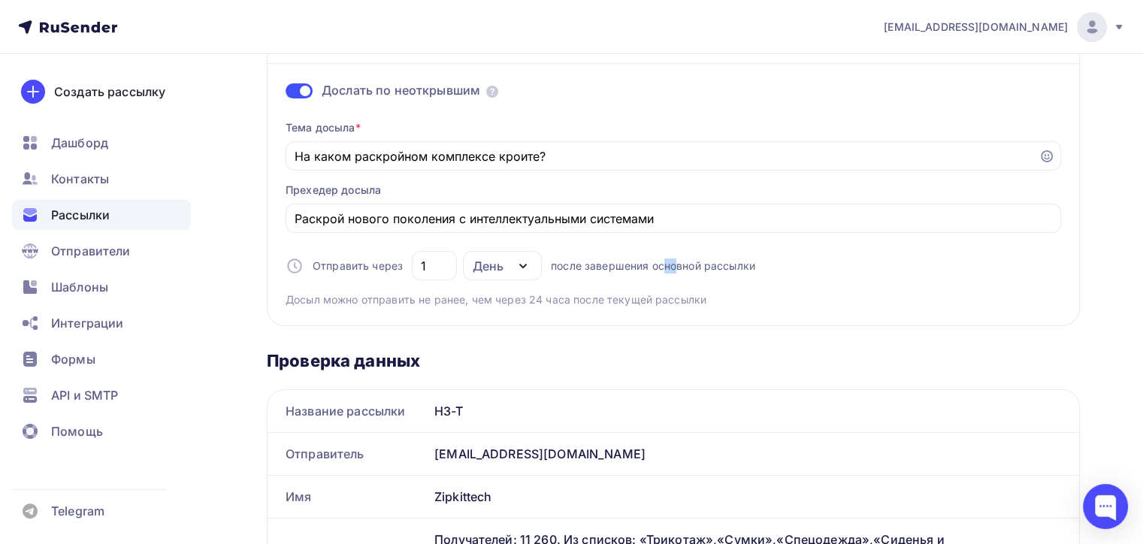
scroll to position [0, 0]
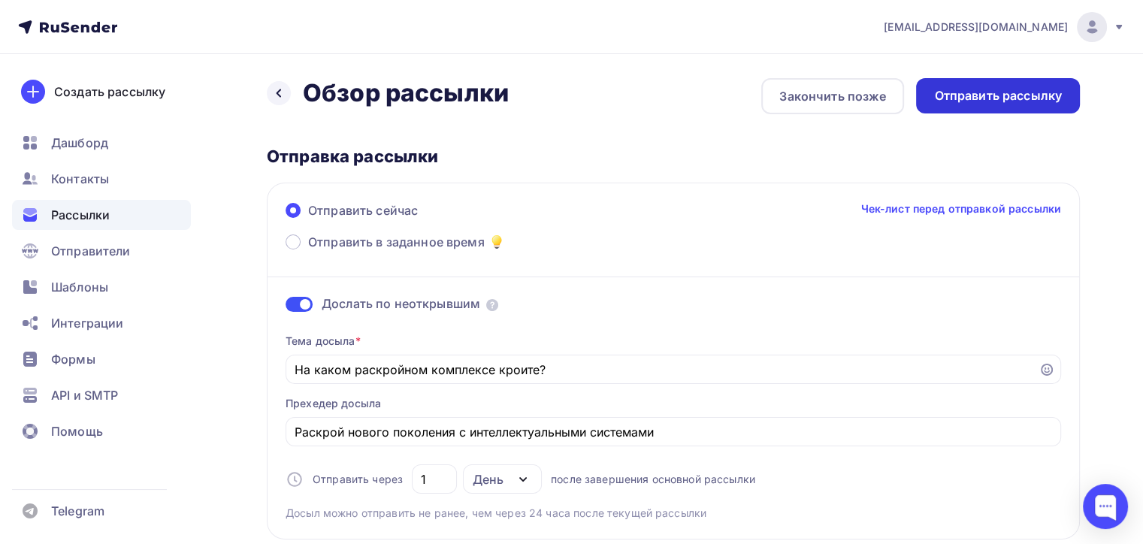
click at [1004, 110] on div "Отправить рассылку" at bounding box center [998, 95] width 164 height 35
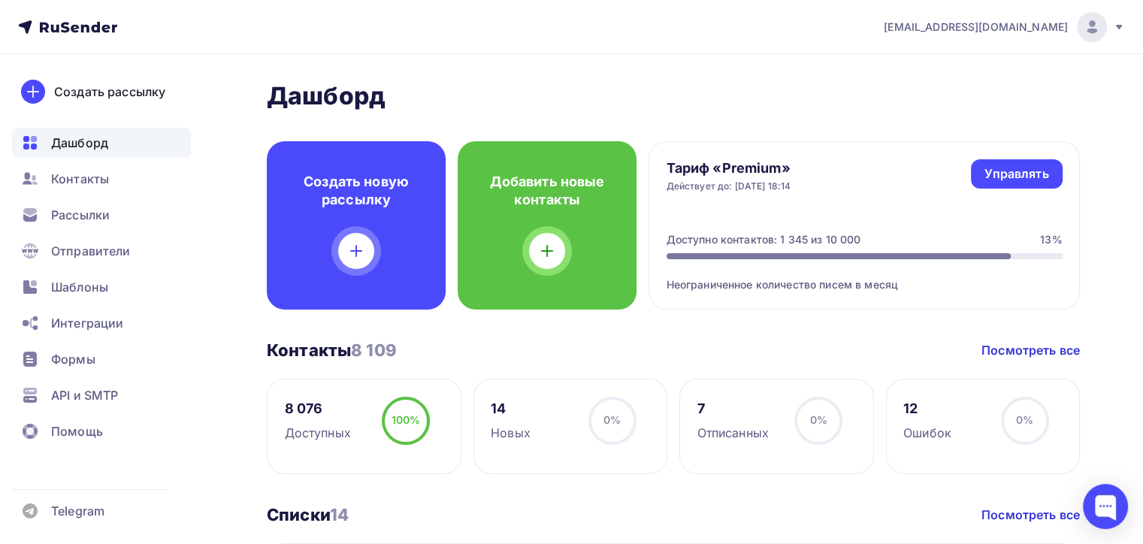
click at [1121, 29] on icon at bounding box center [1119, 27] width 12 height 12
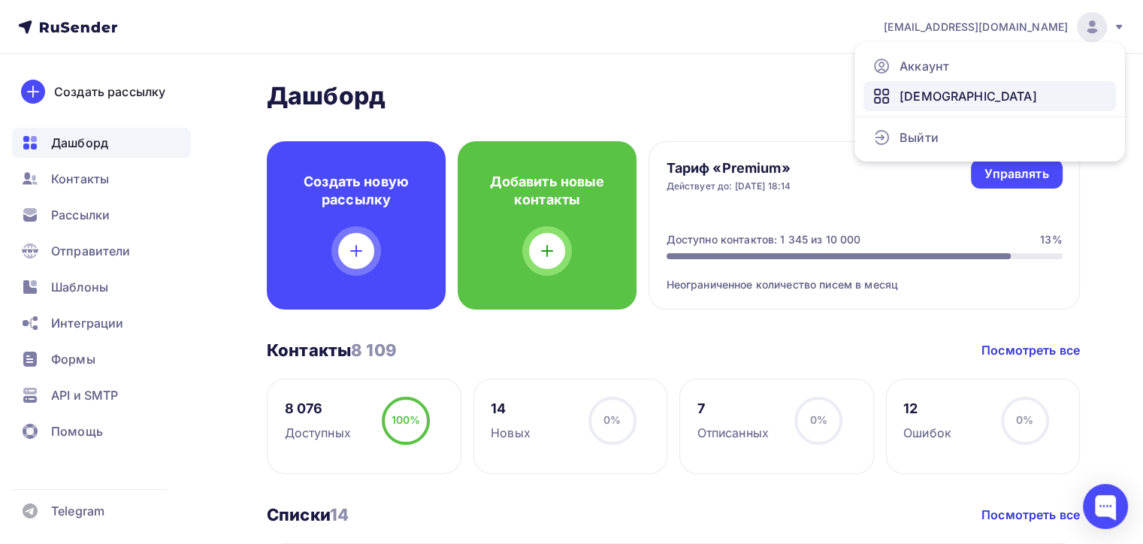
click at [928, 99] on span "[DEMOGRAPHIC_DATA]" at bounding box center [969, 96] width 138 height 18
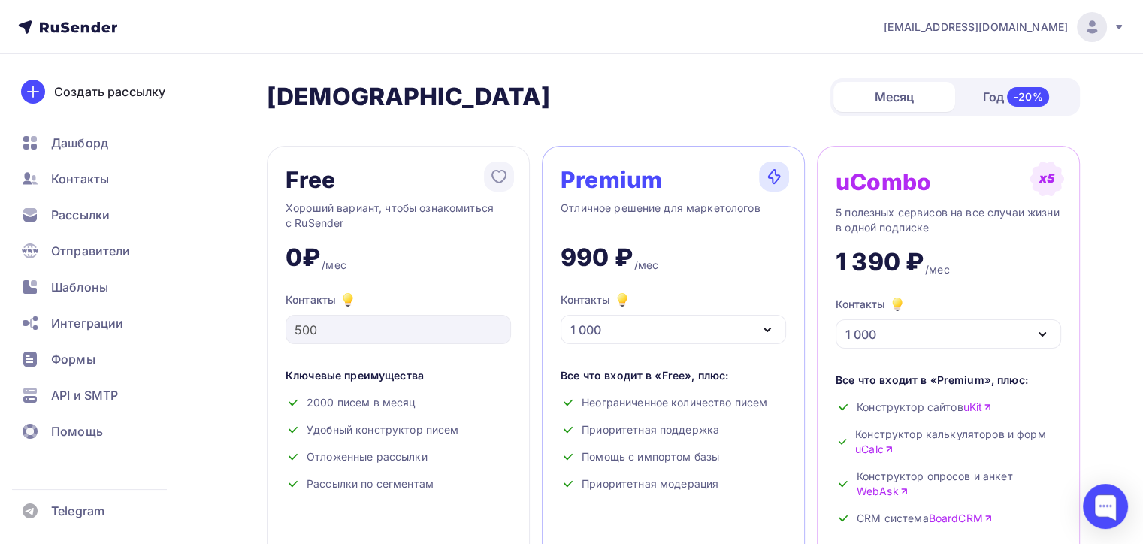
click at [688, 350] on div "Premium Отличное решение для маркетологов 990 ₽ /мес Контакты 1 000 1 000 2 000…" at bounding box center [673, 375] width 263 height 459
click at [700, 334] on div "1 000" at bounding box center [673, 329] width 225 height 29
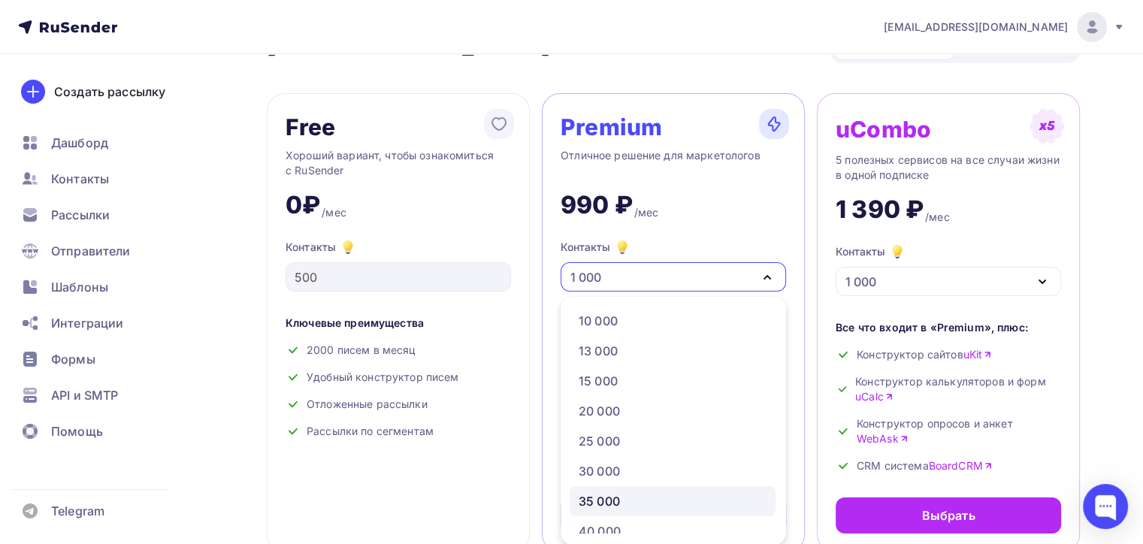
scroll to position [376, 0]
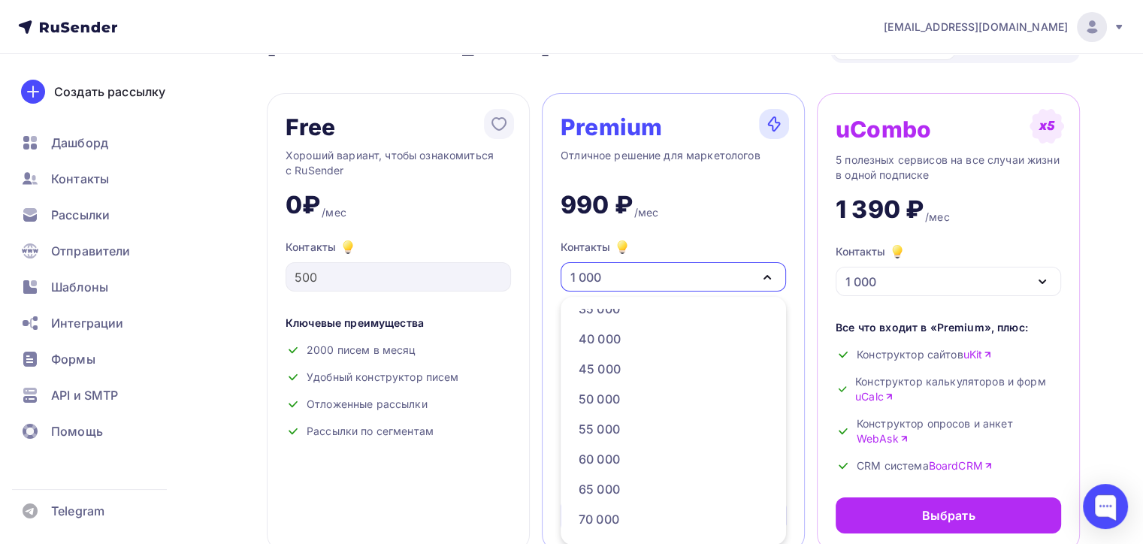
click at [755, 239] on div "Контакты 1 000" at bounding box center [673, 264] width 225 height 53
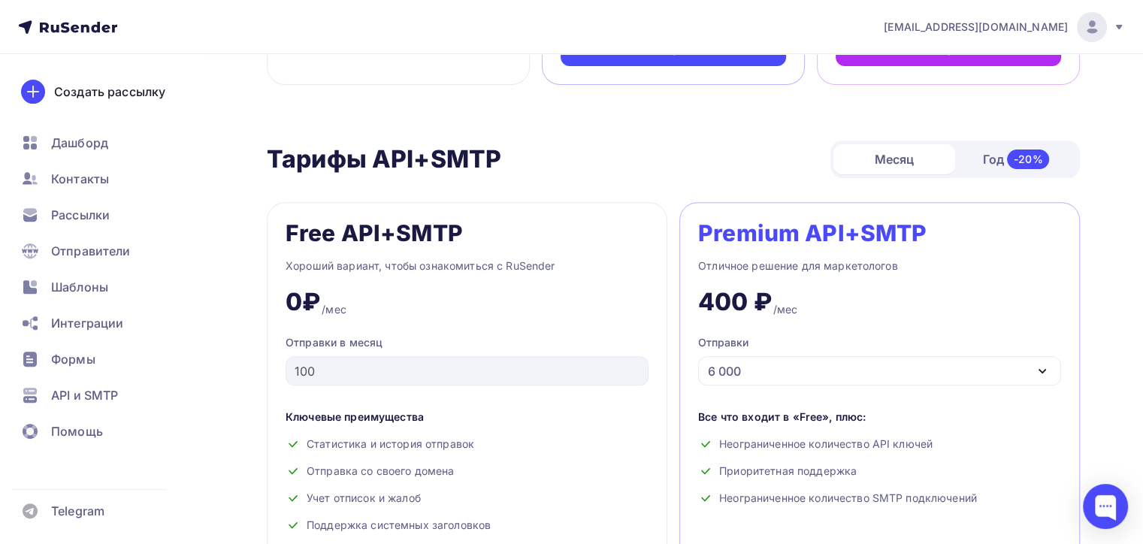
scroll to position [353, 0]
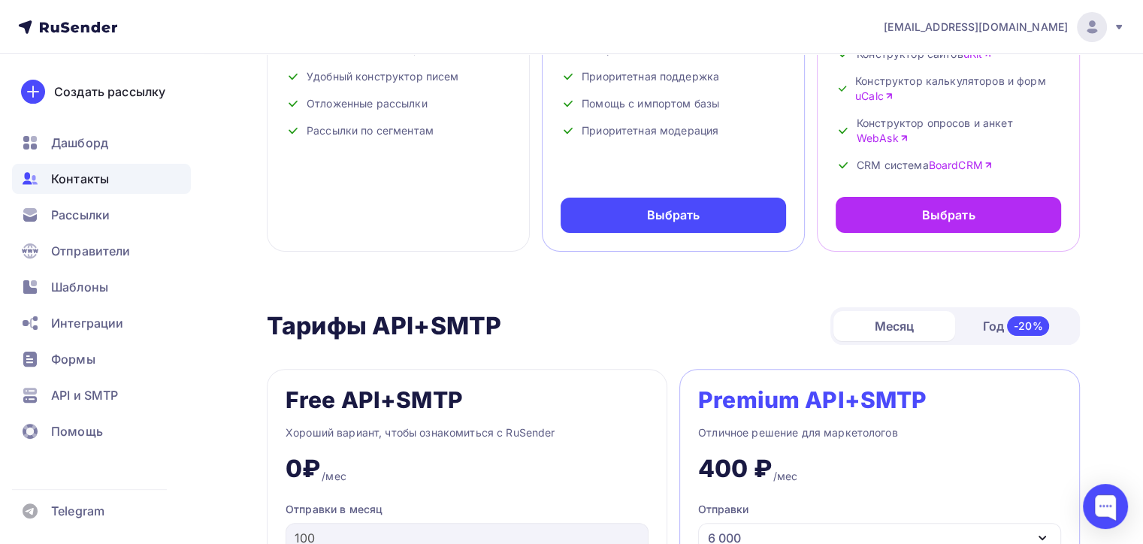
click at [102, 175] on span "Контакты" at bounding box center [80, 179] width 58 height 18
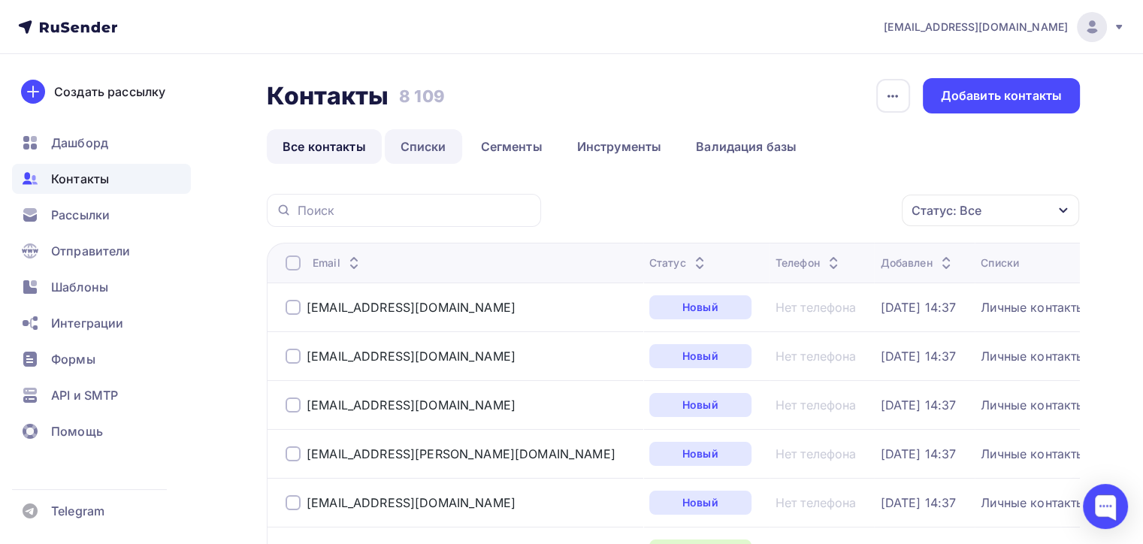
click at [423, 153] on link "Списки" at bounding box center [423, 146] width 77 height 35
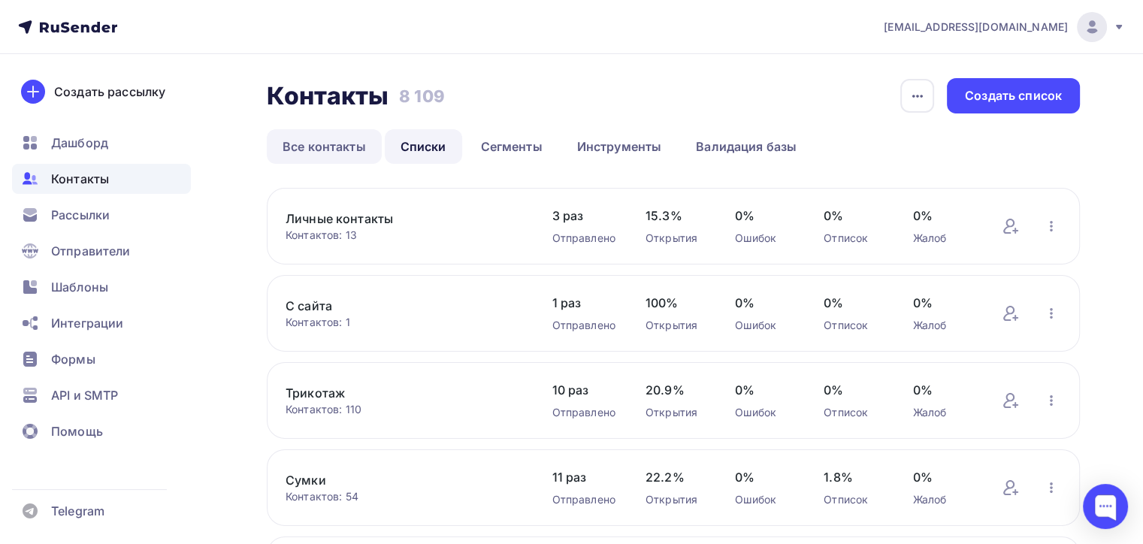
click at [362, 141] on link "Все контакты" at bounding box center [324, 146] width 115 height 35
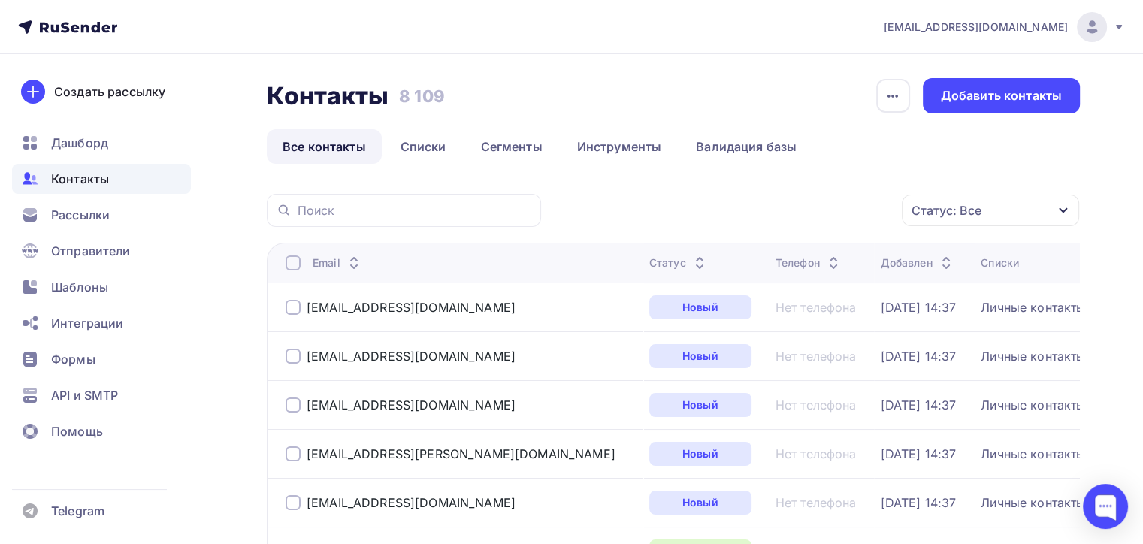
click at [951, 222] on div "Статус: Все" at bounding box center [990, 211] width 177 height 32
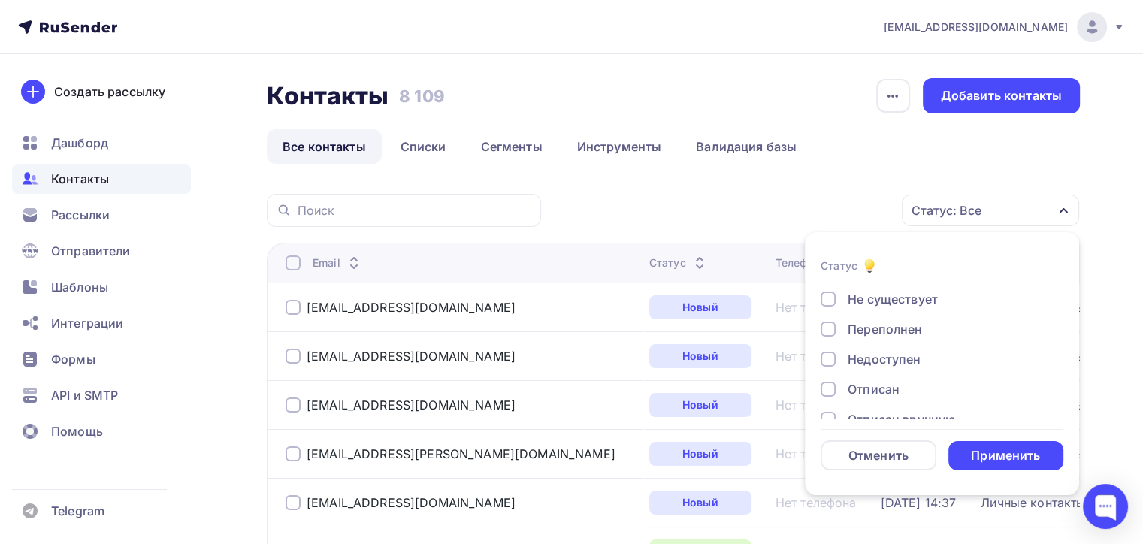
scroll to position [108, 0]
click at [823, 364] on div at bounding box center [828, 368] width 15 height 15
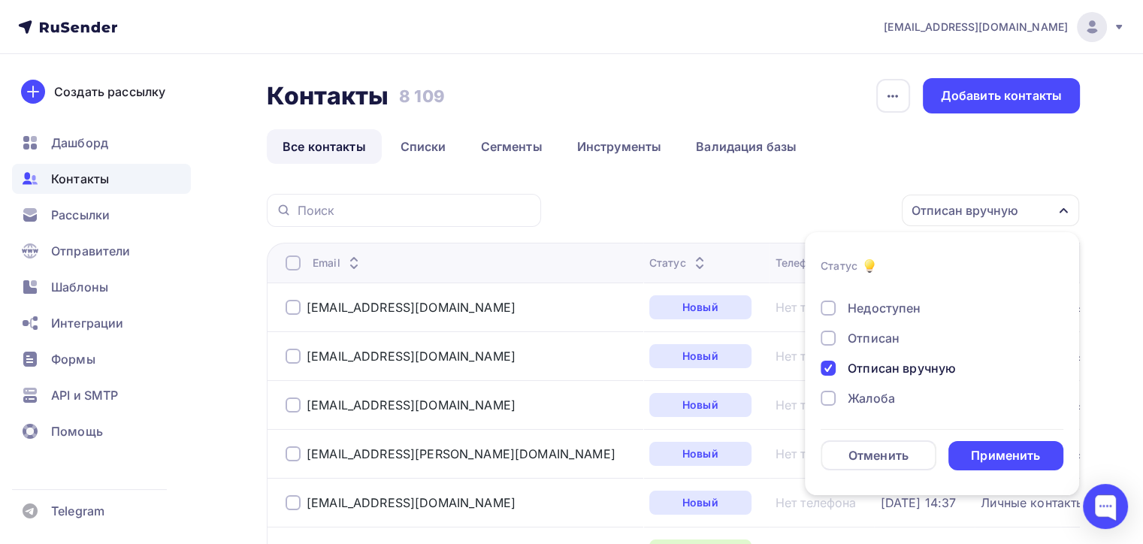
click at [837, 337] on div "Отписан" at bounding box center [933, 338] width 225 height 18
click at [840, 398] on div "Жалоба" at bounding box center [933, 398] width 225 height 18
click at [827, 304] on div at bounding box center [828, 308] width 15 height 15
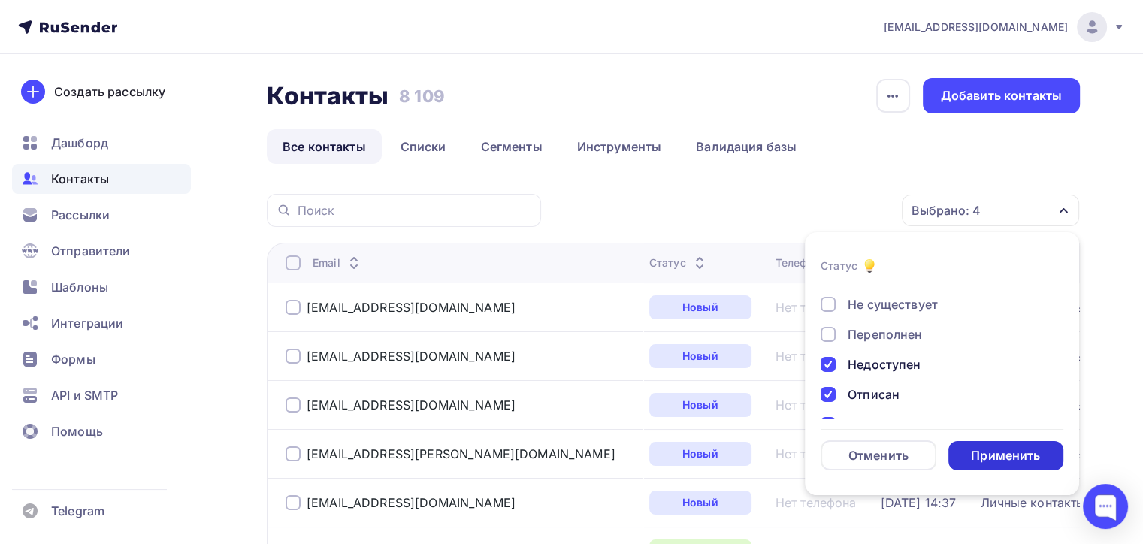
scroll to position [0, 0]
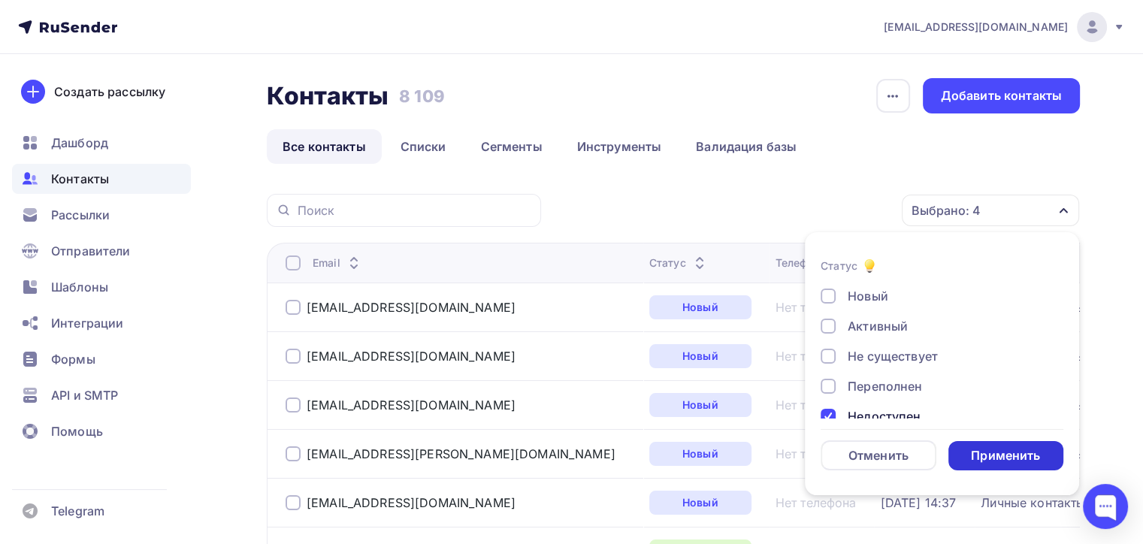
click at [991, 460] on div "Применить" at bounding box center [1005, 455] width 69 height 17
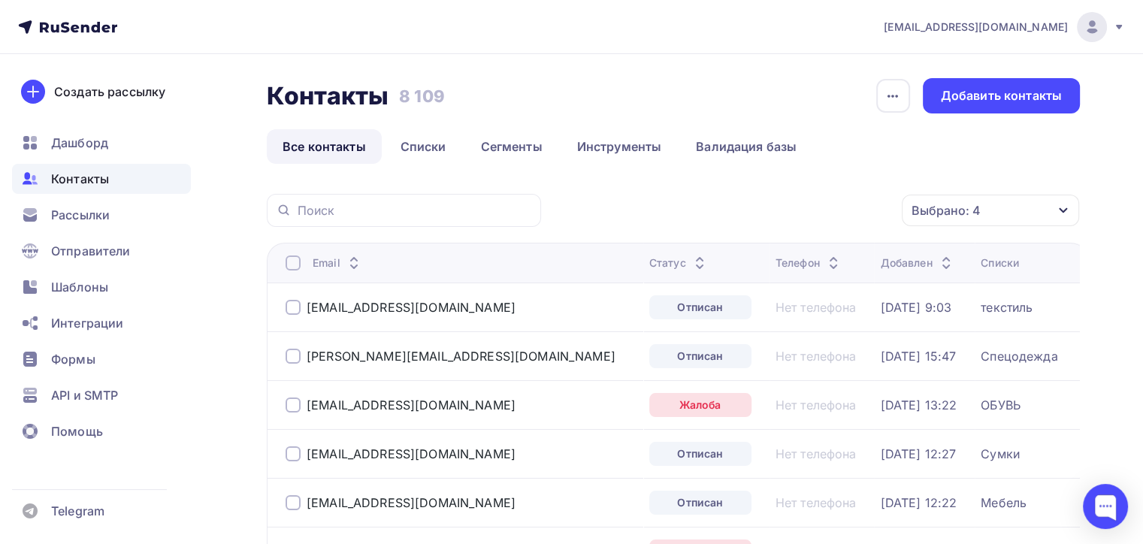
click at [956, 213] on div "Выбрано: 4" at bounding box center [946, 210] width 69 height 18
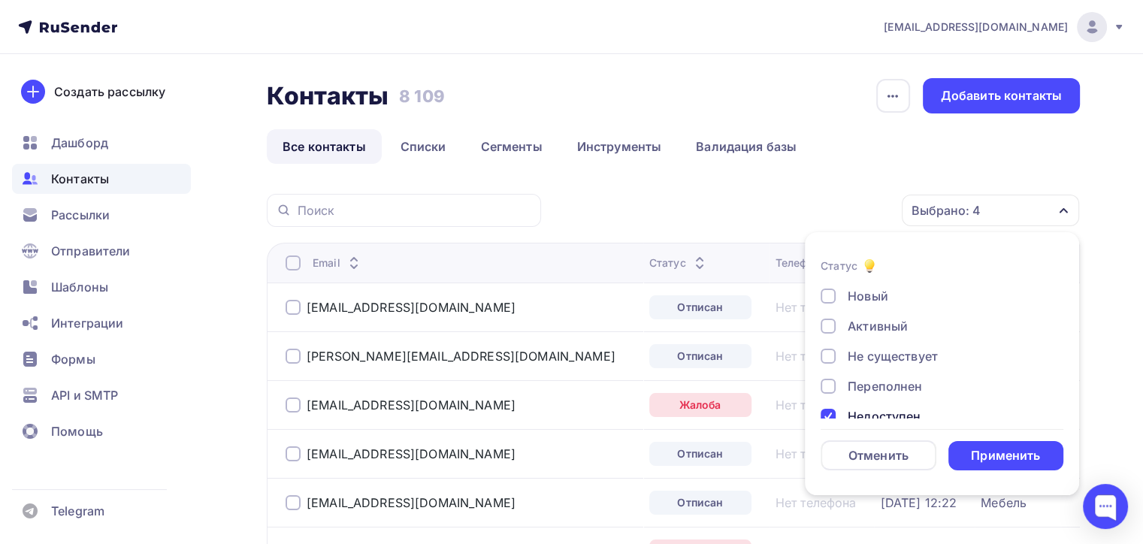
click at [956, 213] on div "Выбрано: 4" at bounding box center [946, 210] width 69 height 18
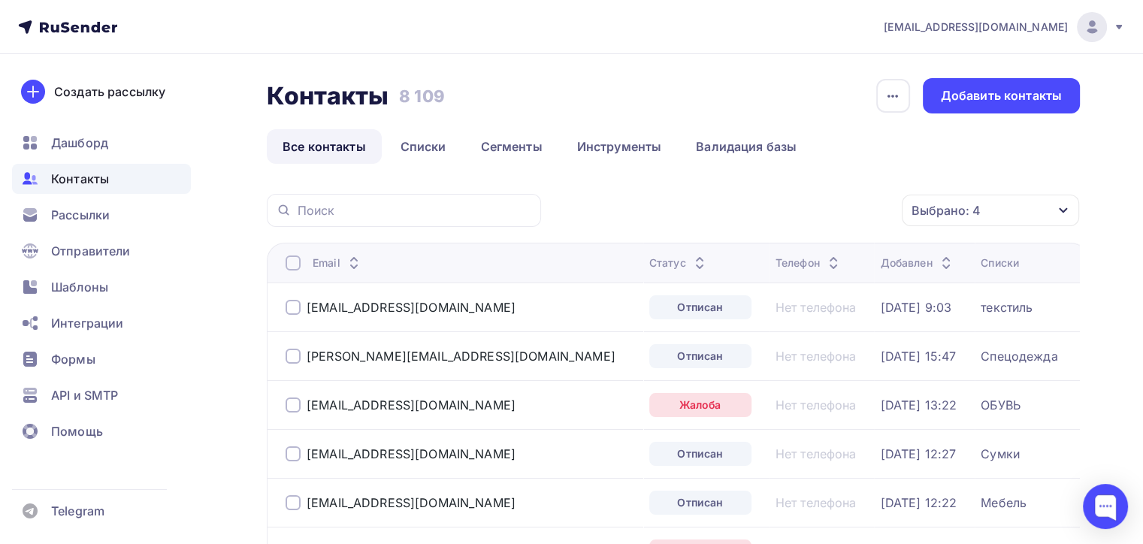
click at [295, 277] on th "Email" at bounding box center [455, 263] width 377 height 40
click at [286, 265] on div at bounding box center [293, 263] width 15 height 15
click at [752, 209] on div "Действие" at bounding box center [729, 210] width 58 height 18
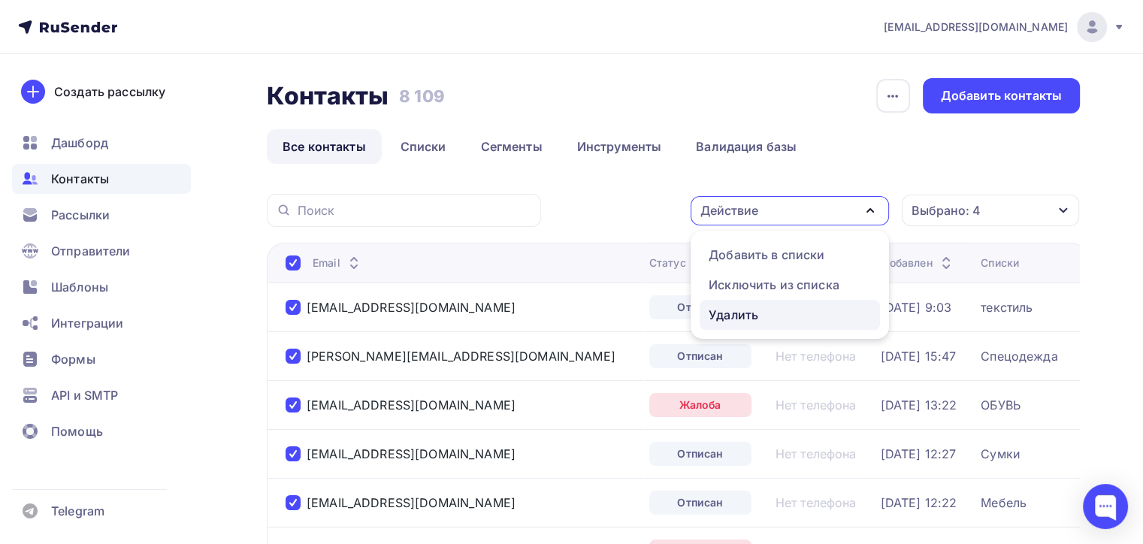
click at [745, 314] on div "Удалить" at bounding box center [734, 315] width 50 height 18
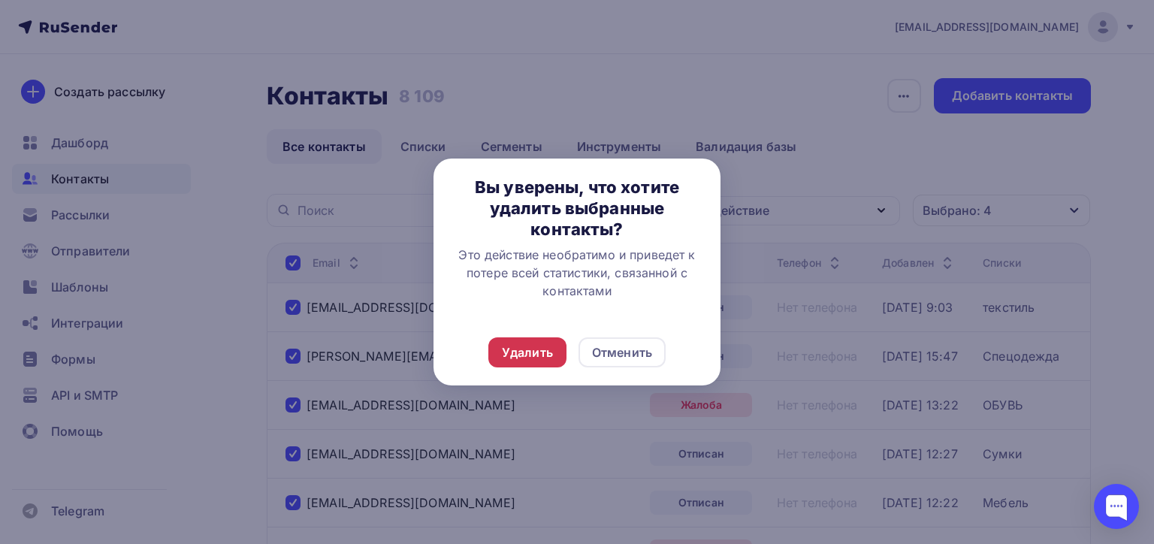
click at [517, 349] on div "Удалить" at bounding box center [527, 352] width 51 height 18
